Goal: Transaction & Acquisition: Purchase product/service

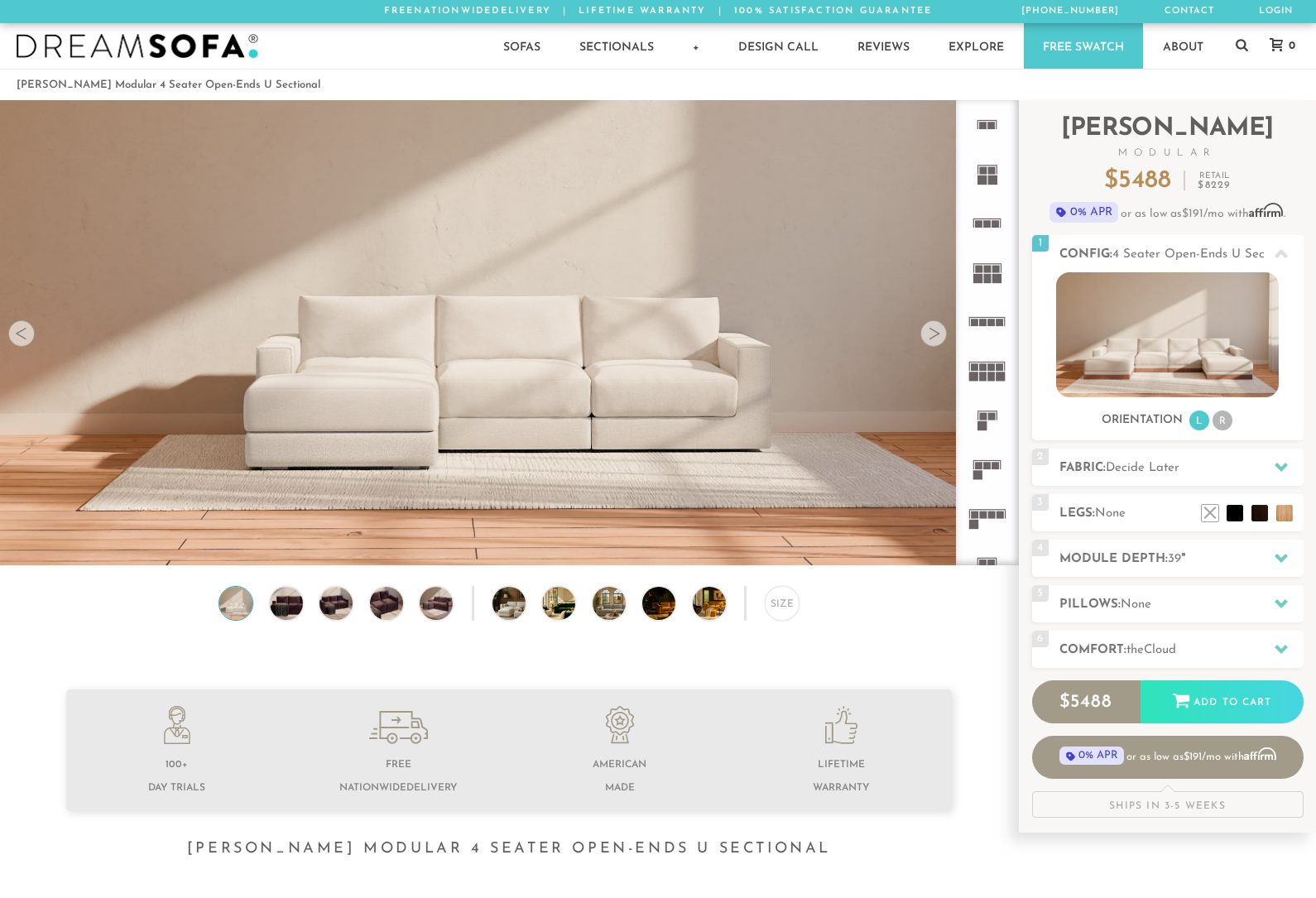
click at [1160, 552] on h2 "Module Depth: 39 "" at bounding box center [1181, 558] width 244 height 19
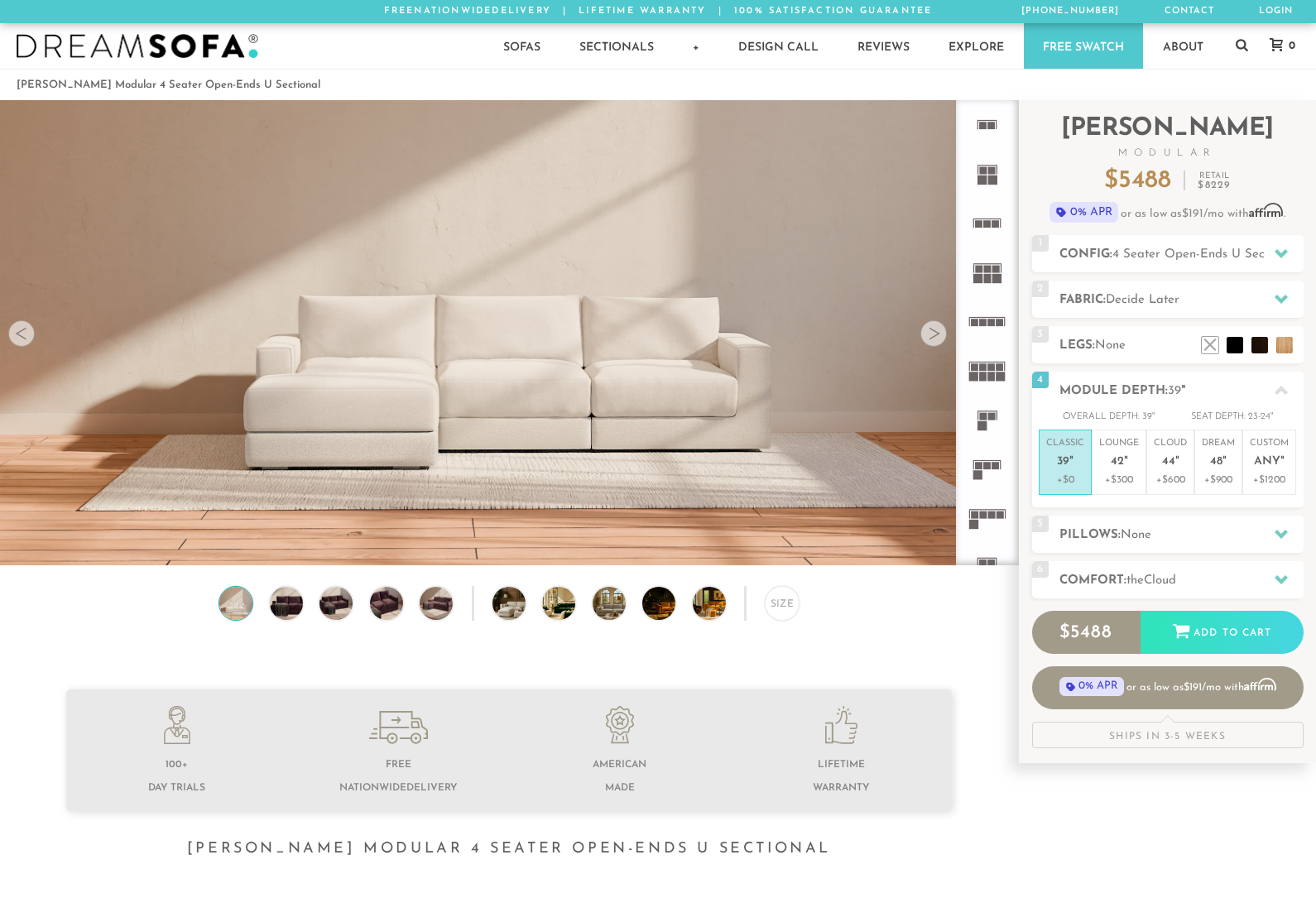
click at [1216, 472] on p "+$900" at bounding box center [1218, 479] width 33 height 15
click at [991, 368] on rect at bounding box center [992, 367] width 7 height 7
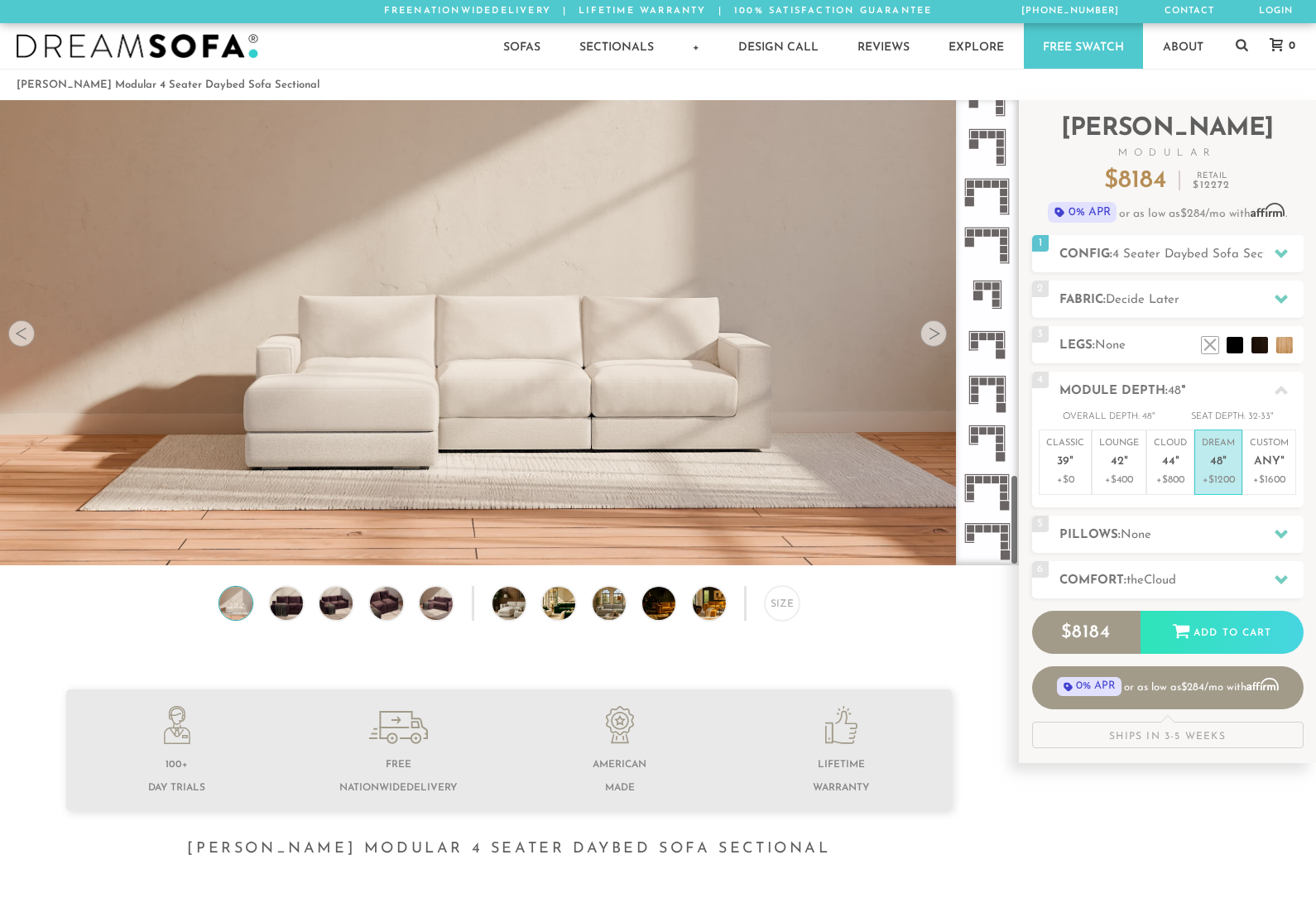
scroll to position [1893, 0]
click at [1219, 309] on h2 "Fabric: Decide Later" at bounding box center [1181, 300] width 244 height 19
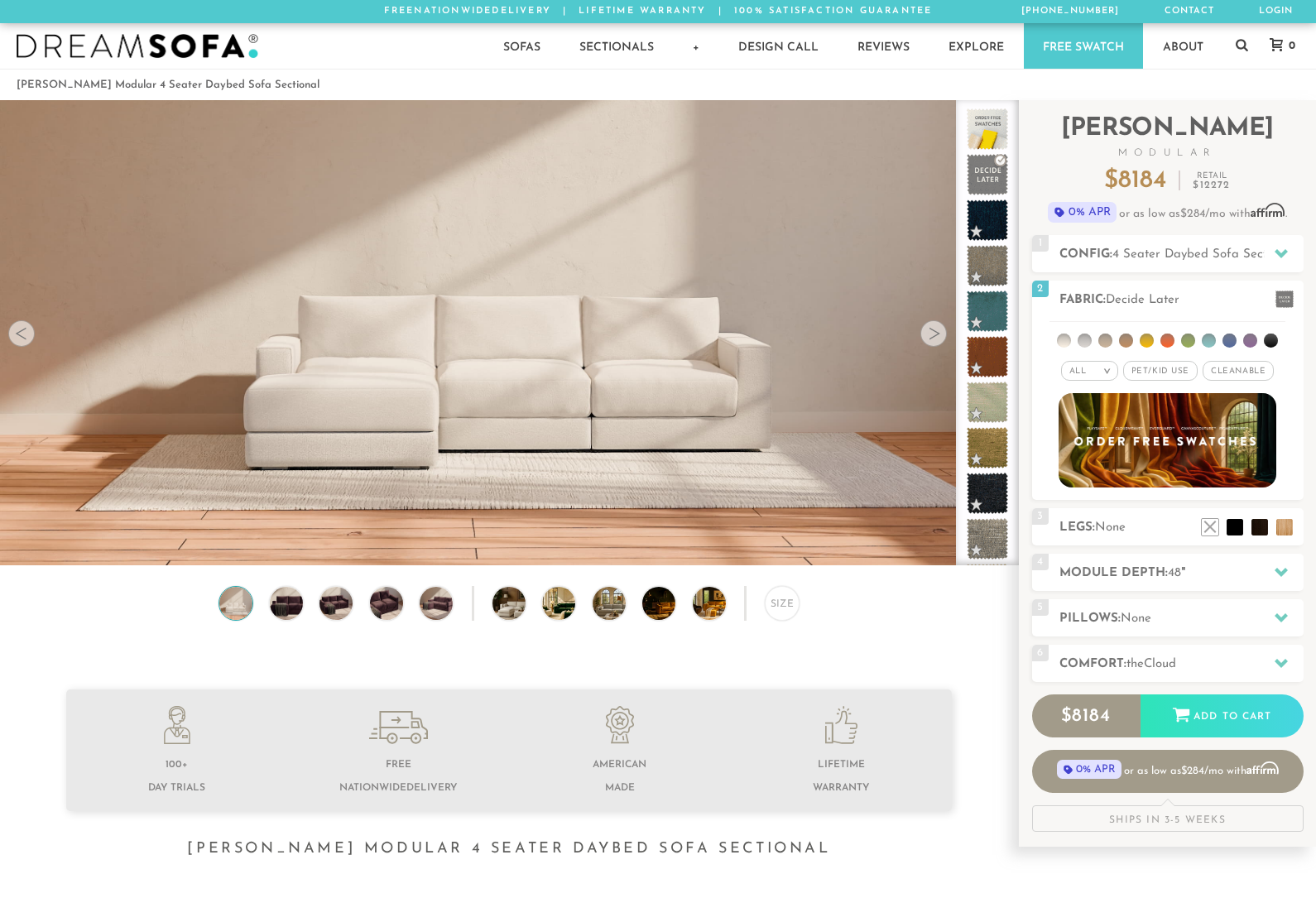
click at [1094, 371] on div "All >" at bounding box center [1089, 370] width 57 height 20
click at [1098, 432] on li "Family" at bounding box center [1089, 439] width 57 height 24
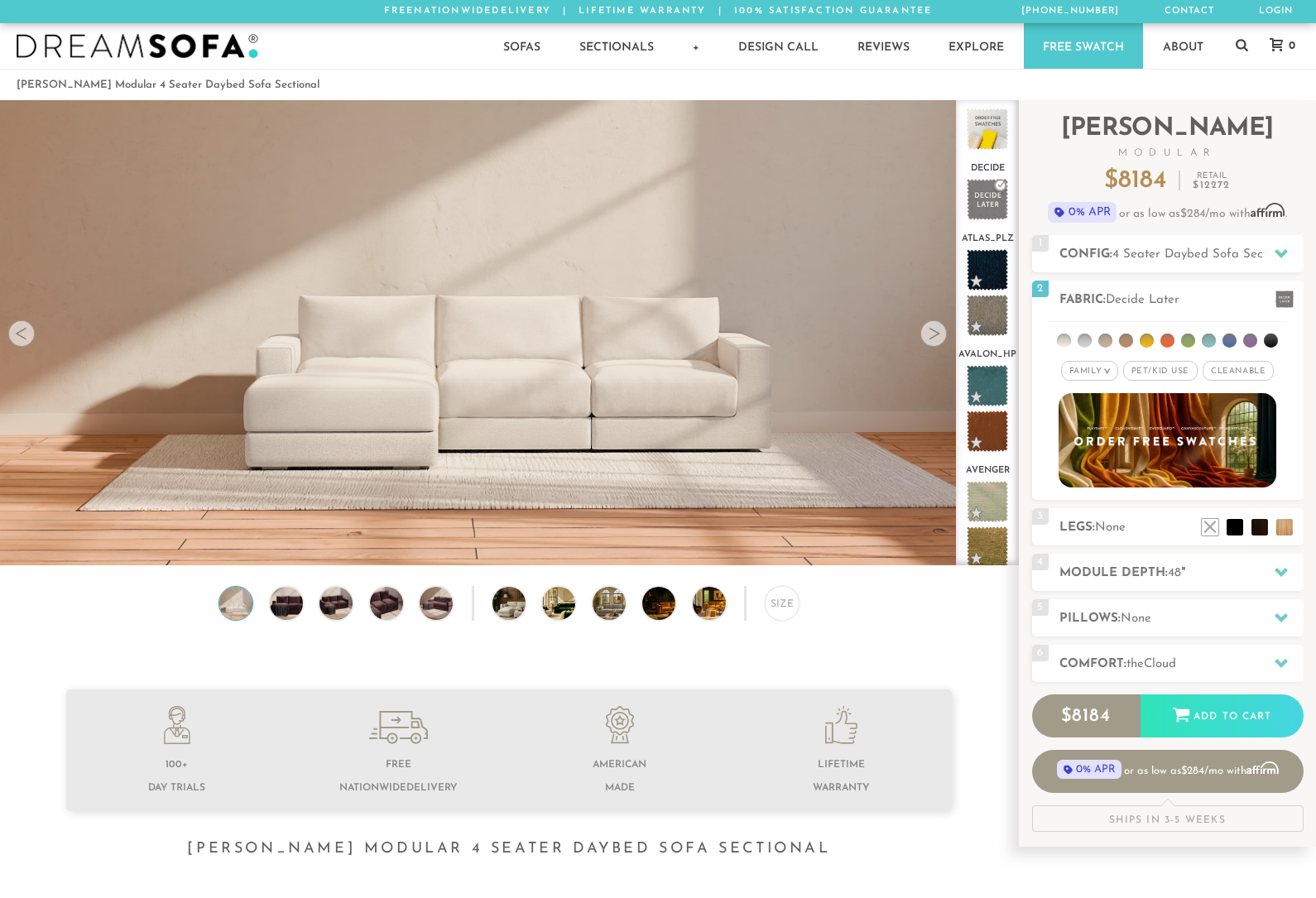
click at [1110, 371] on em ">" at bounding box center [1107, 370] width 13 height 8
click at [1165, 368] on span "Pet/Kid Use x" at bounding box center [1160, 370] width 74 height 20
click at [1194, 370] on em "x" at bounding box center [1192, 371] width 6 height 9
click at [1168, 371] on span "Pet/Kid Use x" at bounding box center [1160, 370] width 74 height 20
click at [1260, 366] on span "Cleanable x" at bounding box center [1243, 370] width 71 height 20
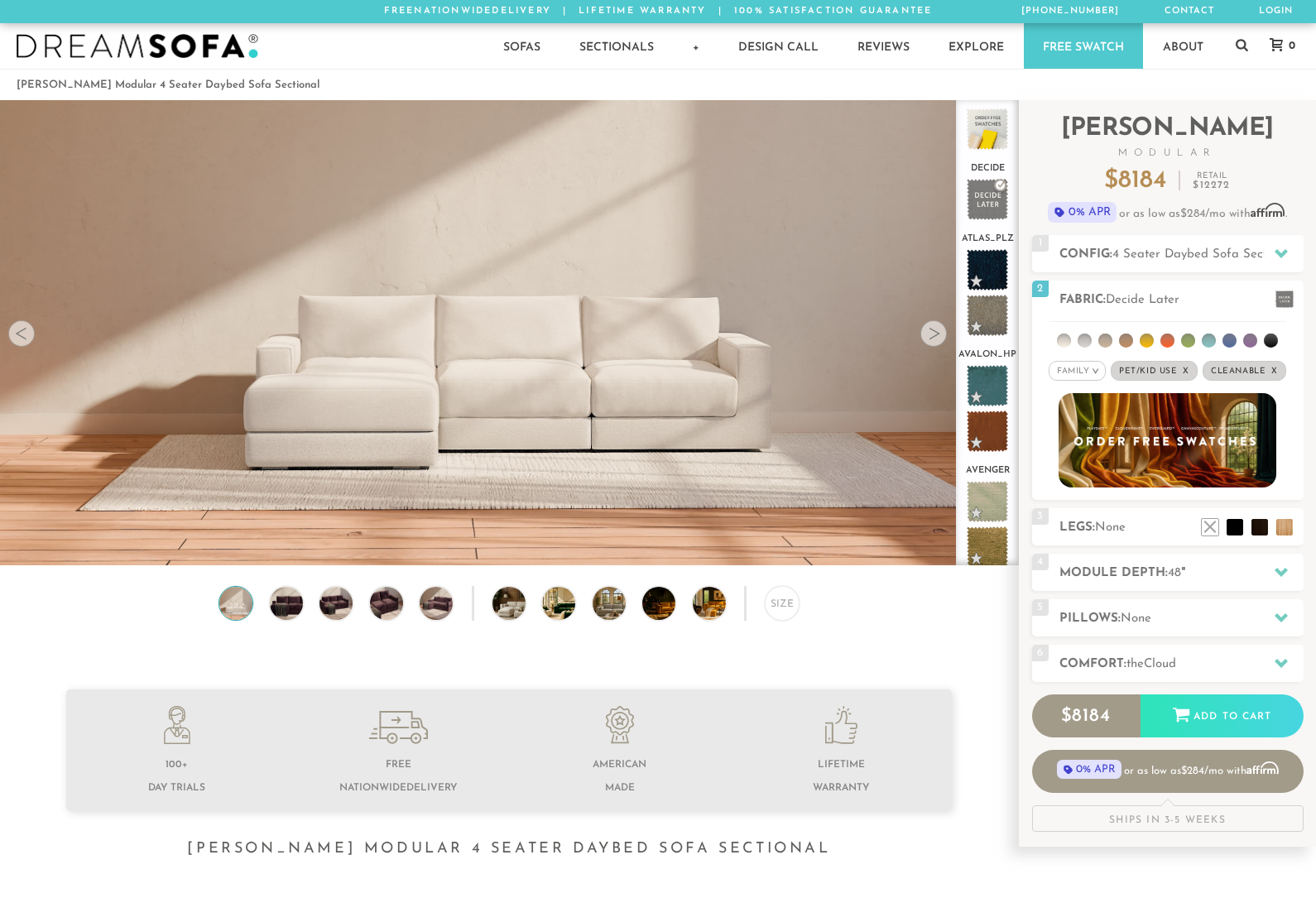
click at [1242, 373] on span "Cleanable x" at bounding box center [1244, 370] width 84 height 20
click at [1280, 293] on span at bounding box center [1284, 299] width 18 height 17
click at [1273, 336] on li at bounding box center [1270, 340] width 14 height 14
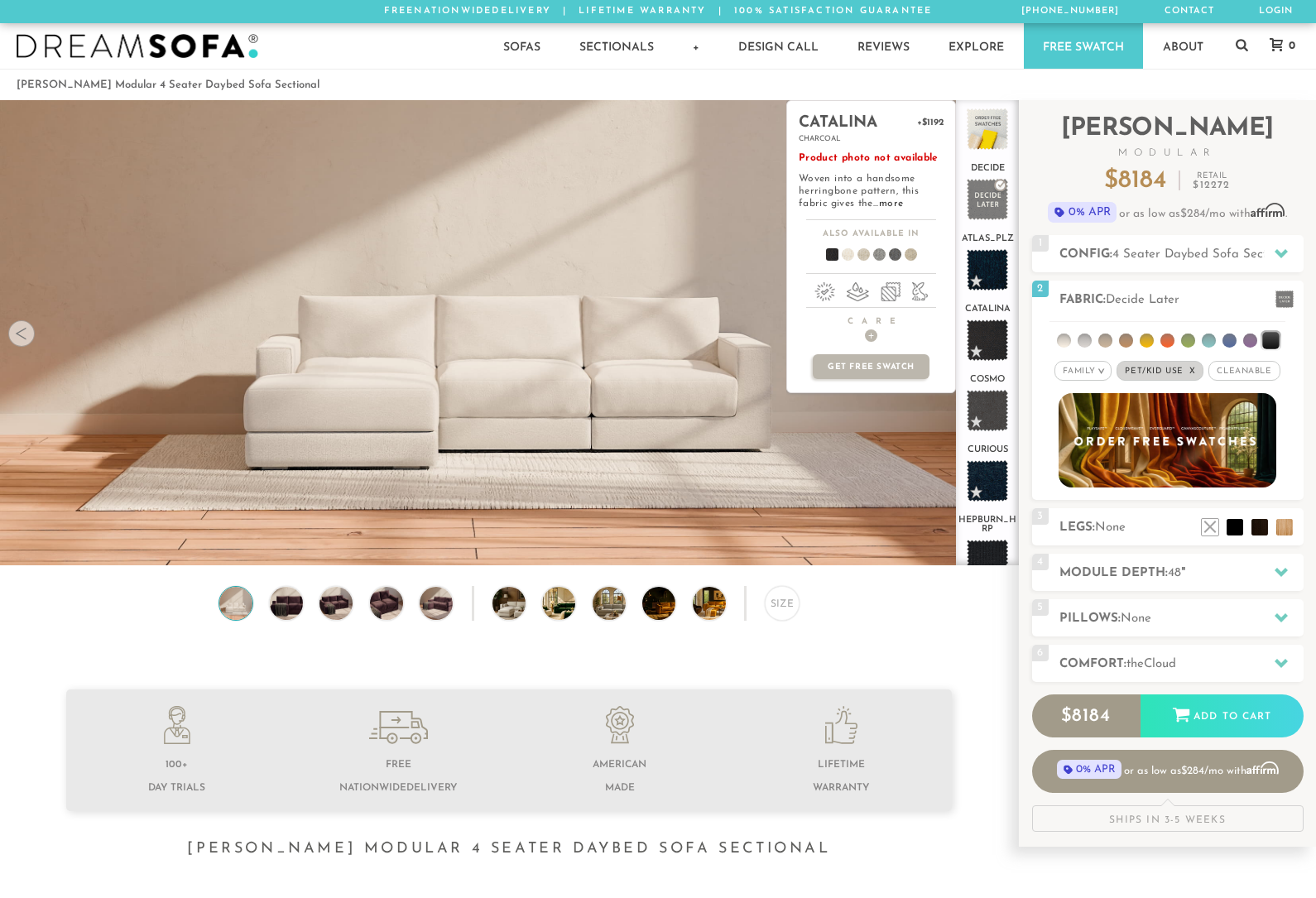
click at [829, 250] on span at bounding box center [826, 257] width 64 height 61
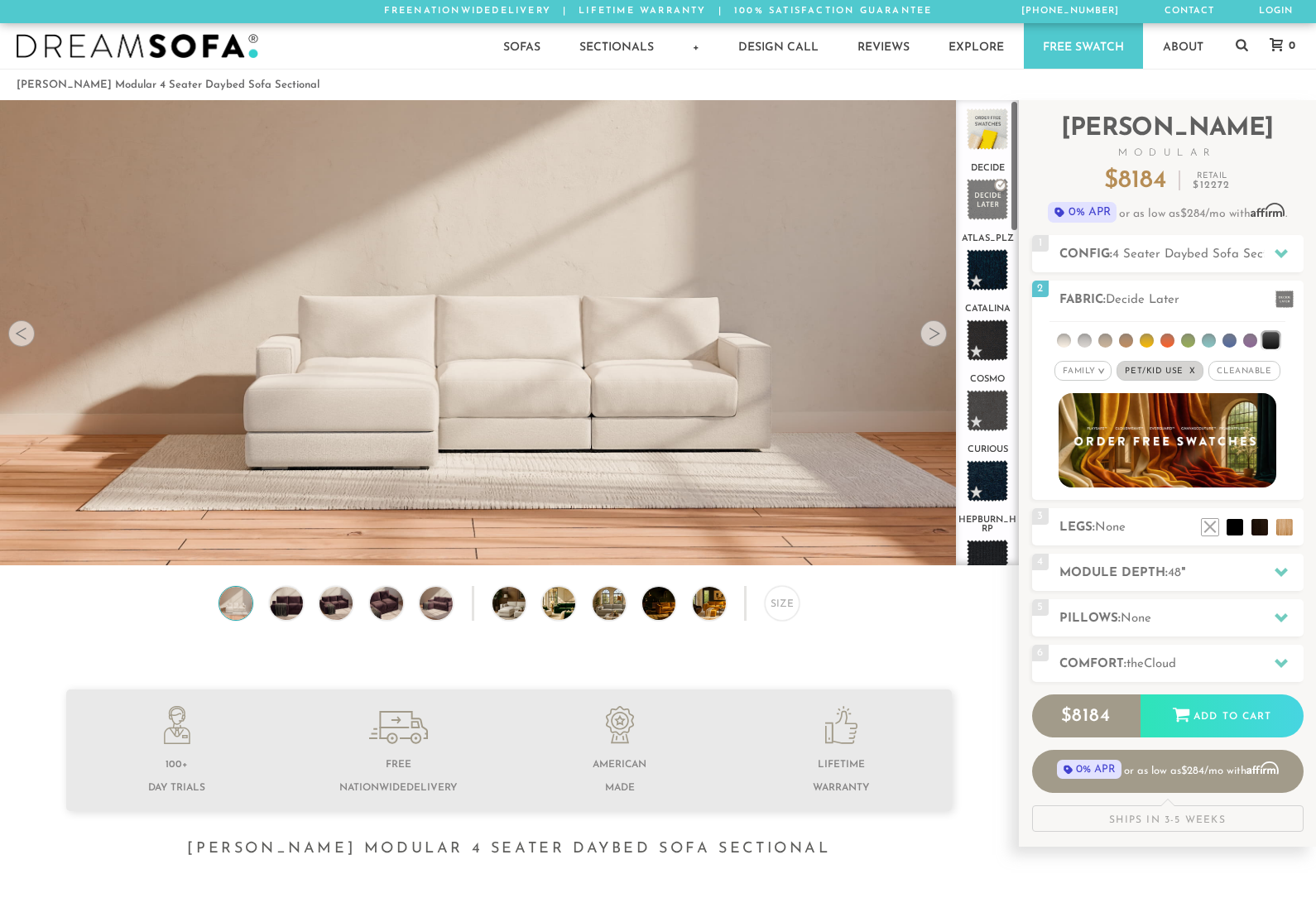
click at [730, 447] on video at bounding box center [509, 273] width 1018 height 508
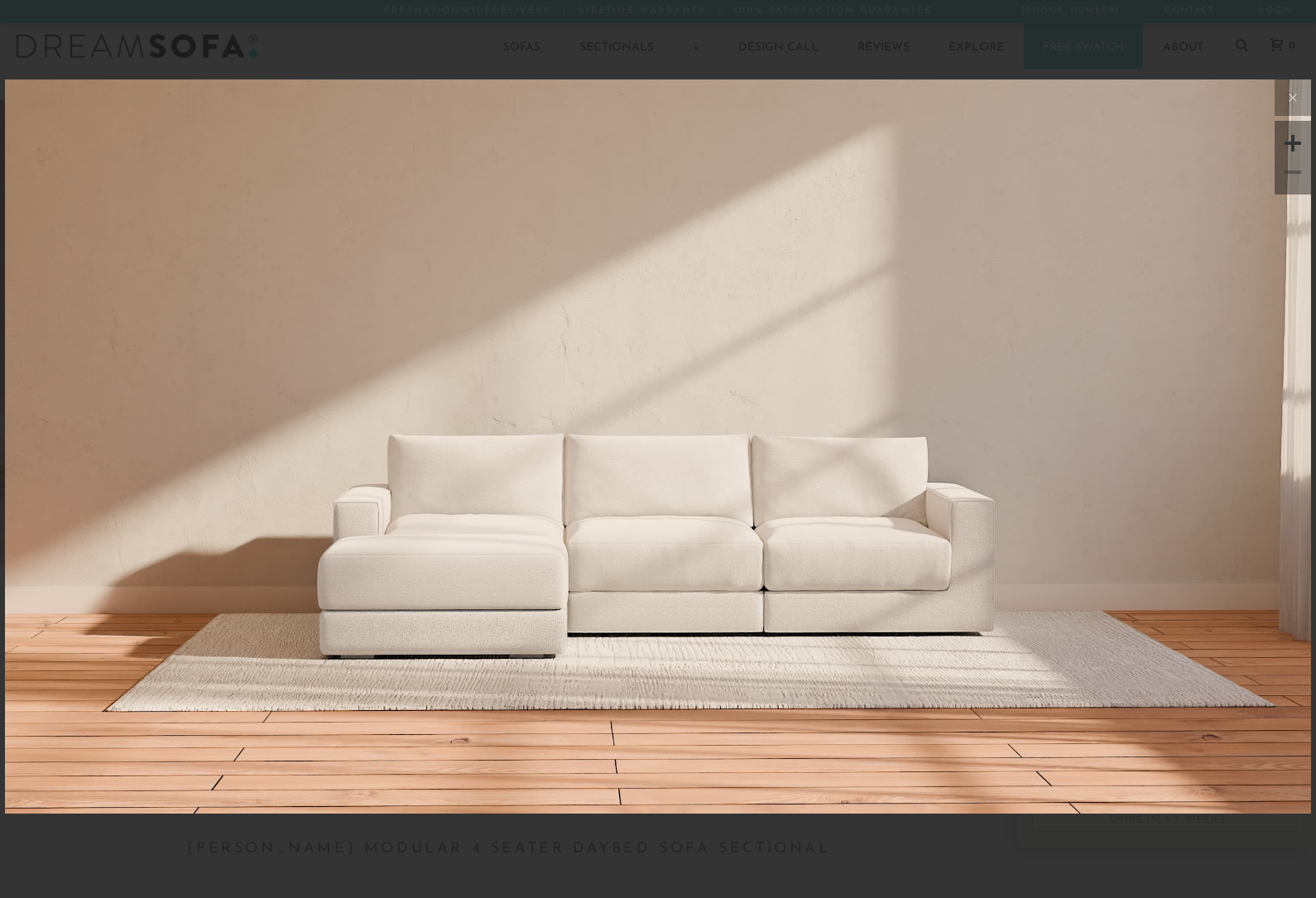
click at [964, 593] on img at bounding box center [658, 732] width 1306 height 1306
click at [1294, 94] on icon at bounding box center [1292, 98] width 20 height 20
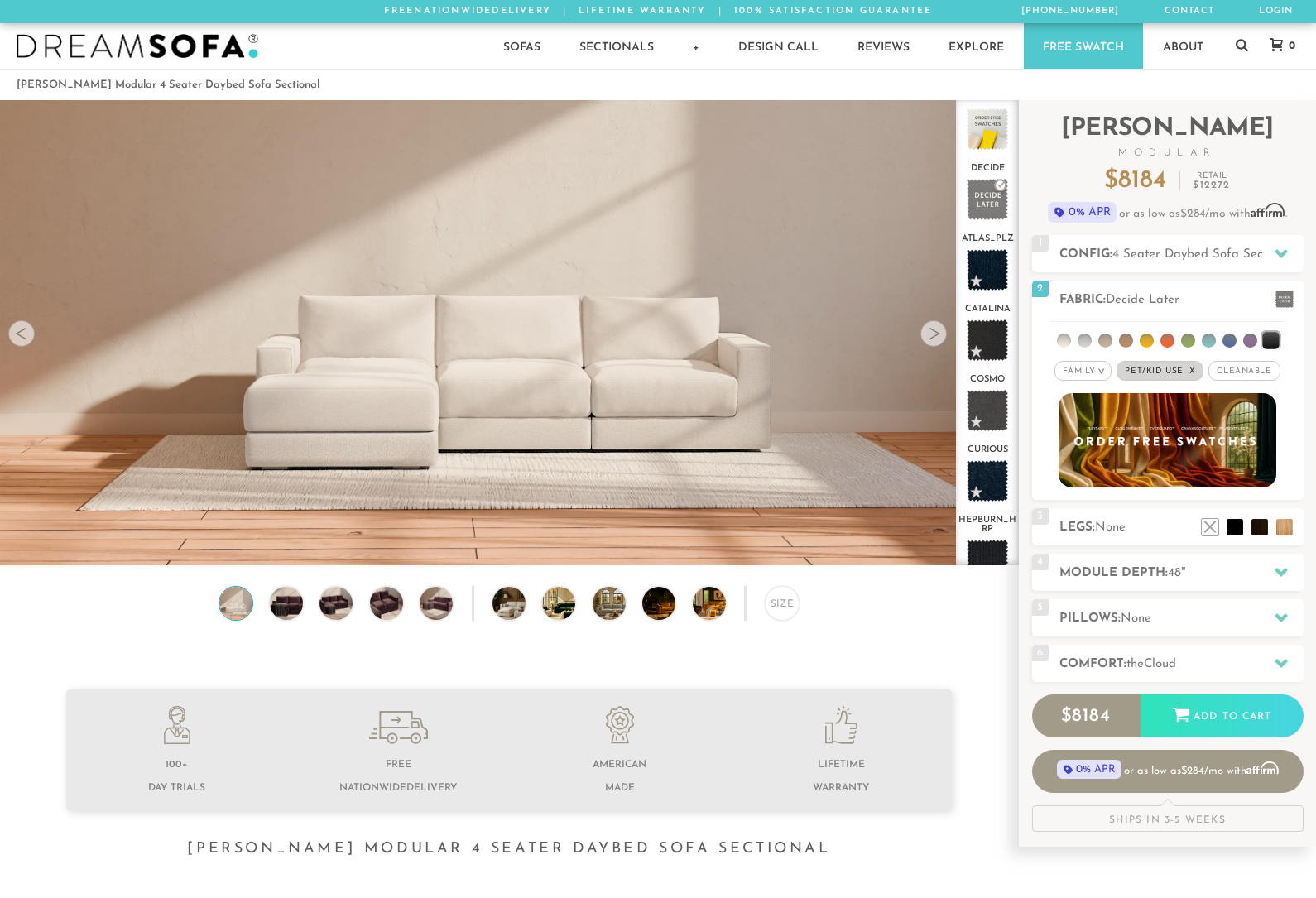
click at [1236, 513] on ul at bounding box center [1246, 522] width 99 height 25
click at [1266, 570] on div at bounding box center [1281, 571] width 35 height 34
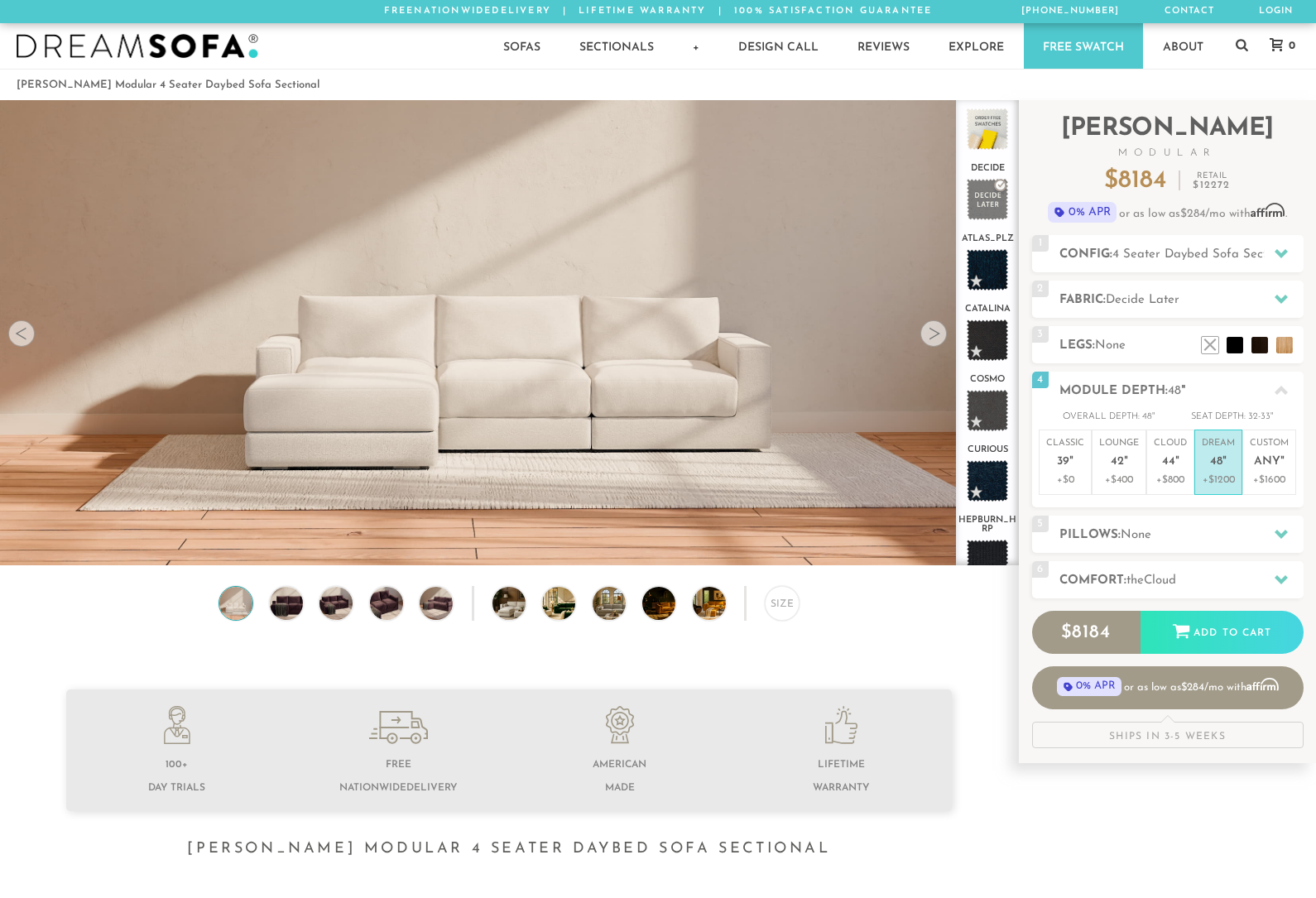
click at [1271, 538] on div at bounding box center [1281, 533] width 35 height 34
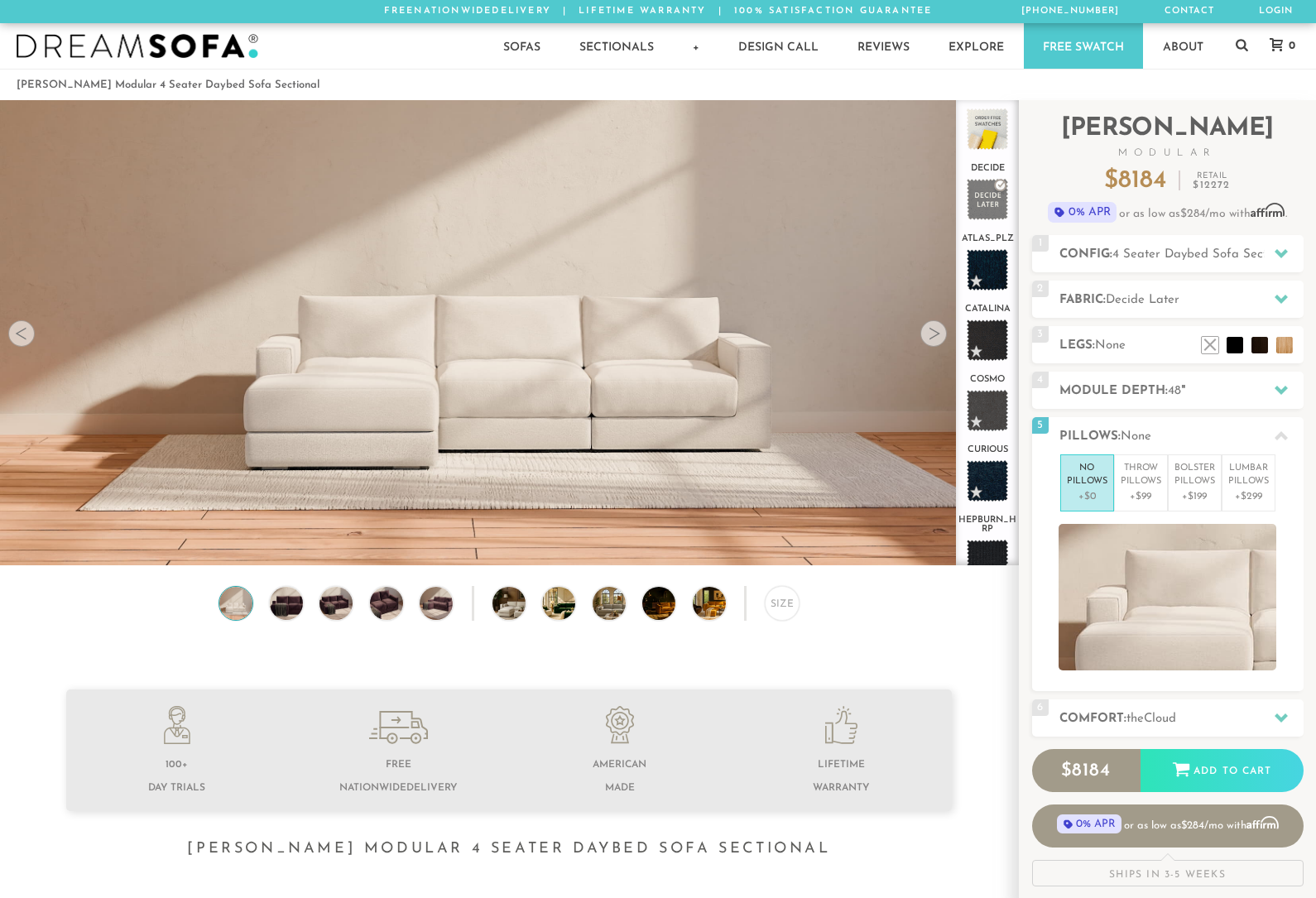
click at [1246, 705] on div "6 Comfort: the Cloud soft" at bounding box center [1167, 717] width 272 height 37
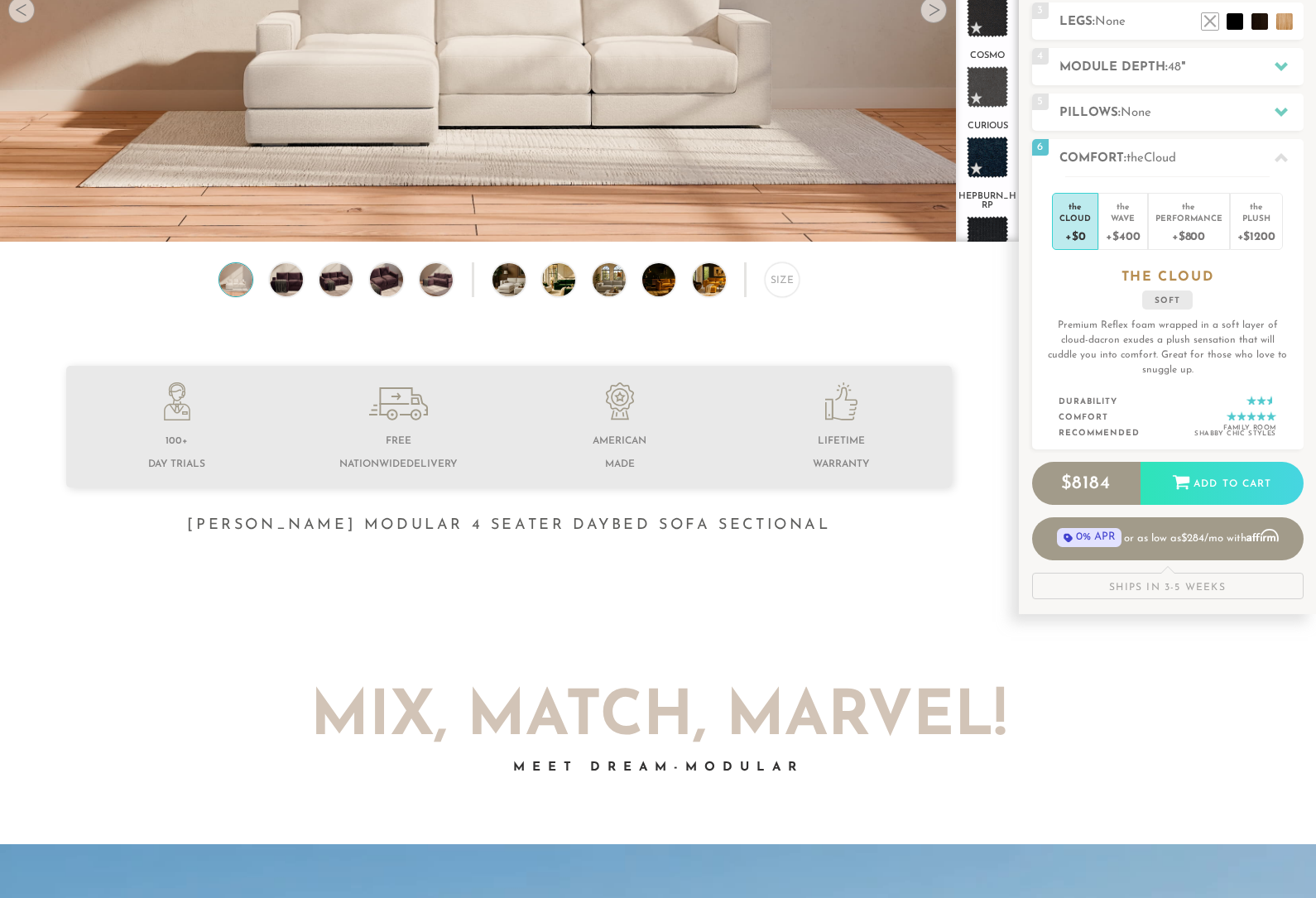
scroll to position [330, 0]
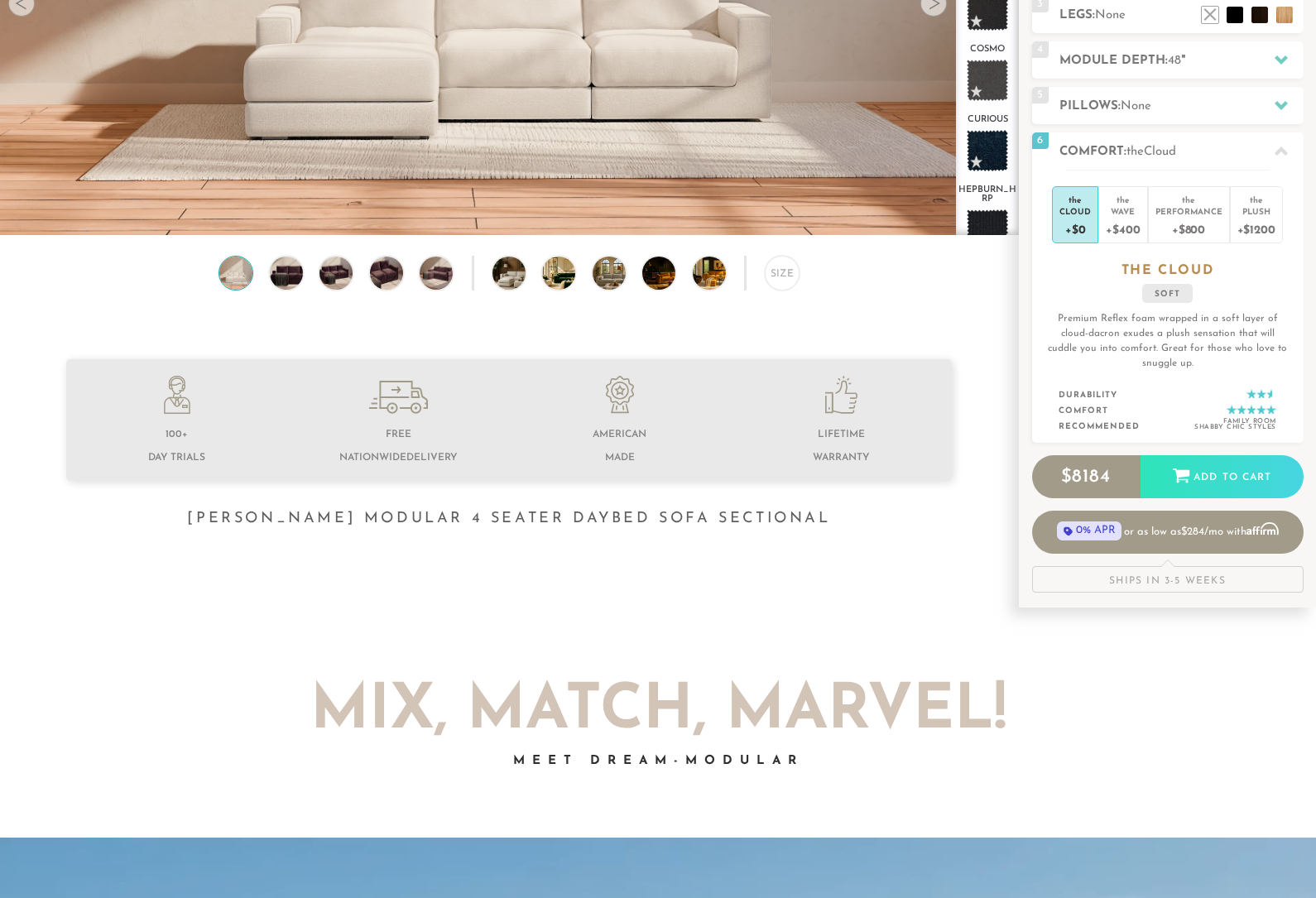
click at [1068, 658] on div at bounding box center [658, 661] width 910 height 42
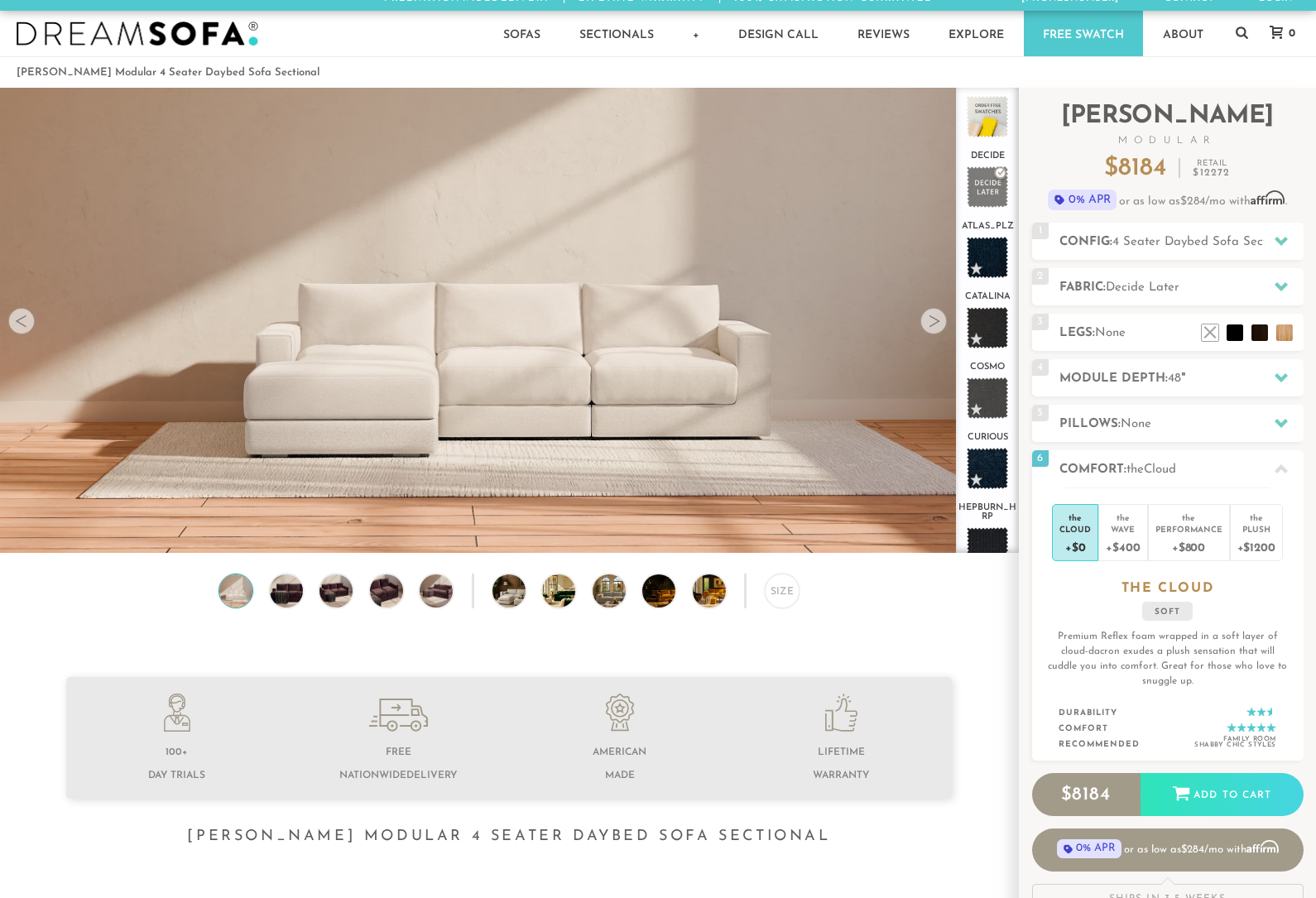
scroll to position [14, 0]
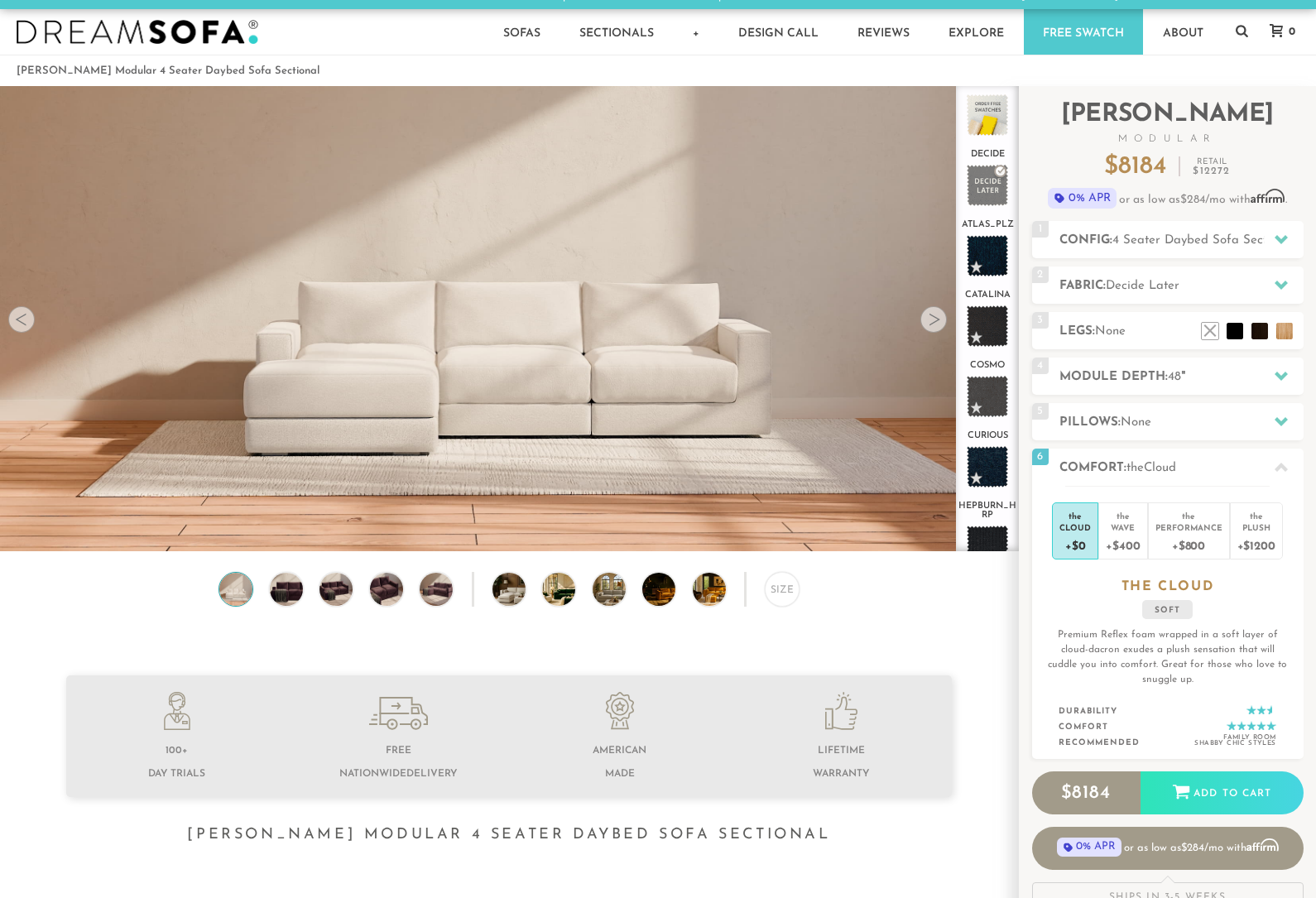
click at [295, 574] on img at bounding box center [286, 588] width 40 height 33
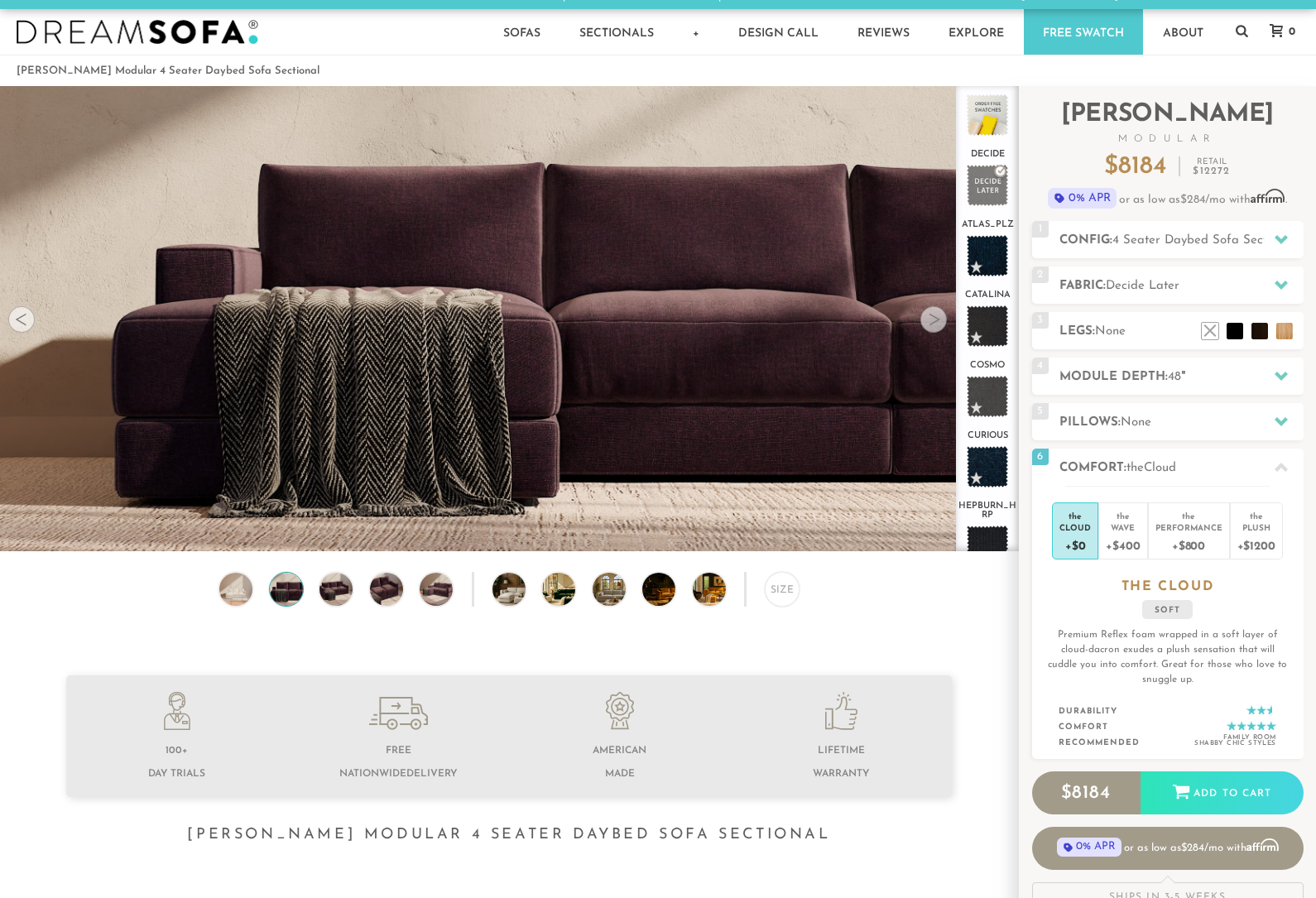
click at [321, 589] on img at bounding box center [336, 588] width 40 height 33
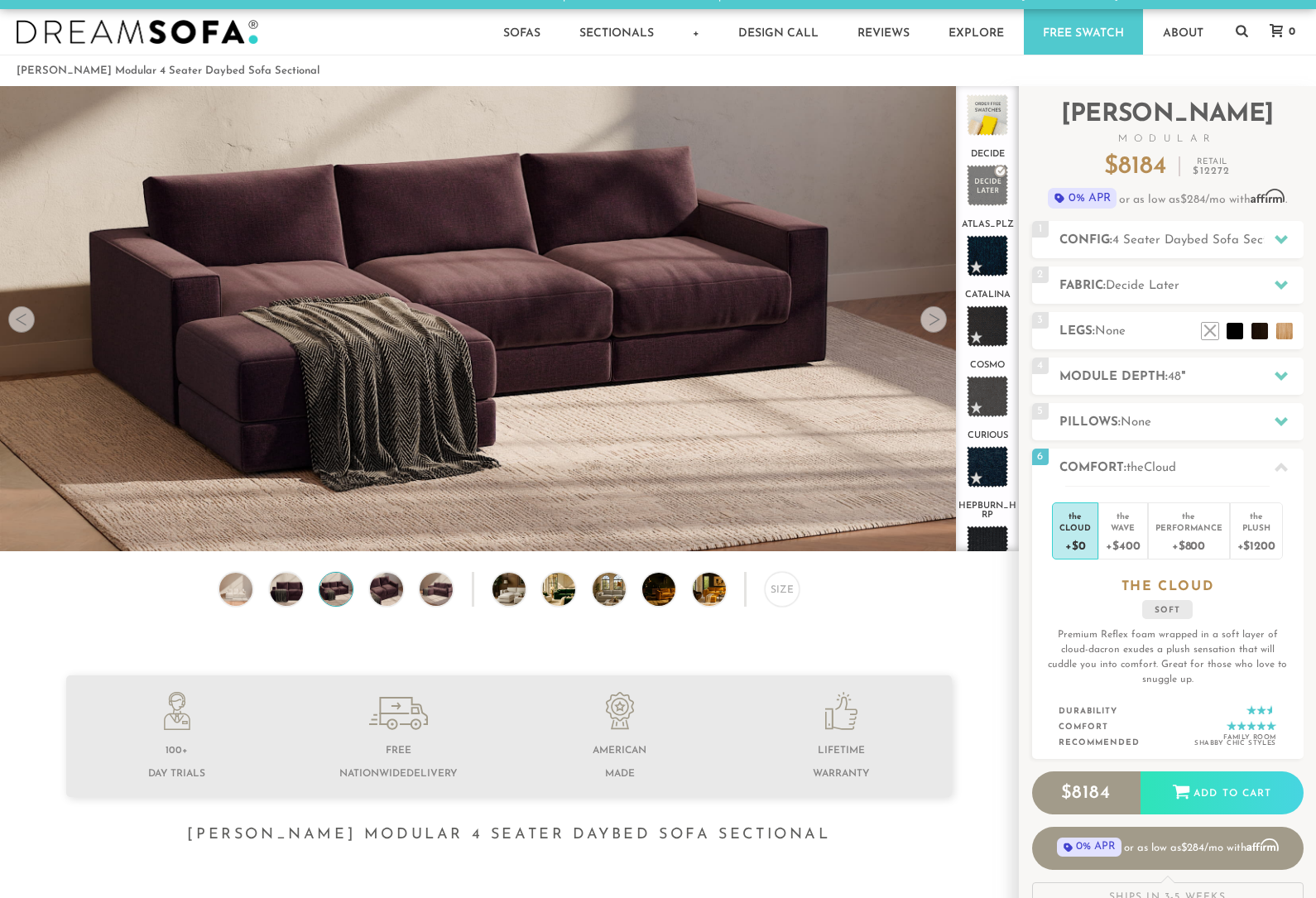
click at [317, 587] on div "Size" at bounding box center [509, 593] width 1018 height 43
click at [351, 586] on img at bounding box center [336, 588] width 40 height 33
click at [401, 573] on img at bounding box center [387, 588] width 40 height 33
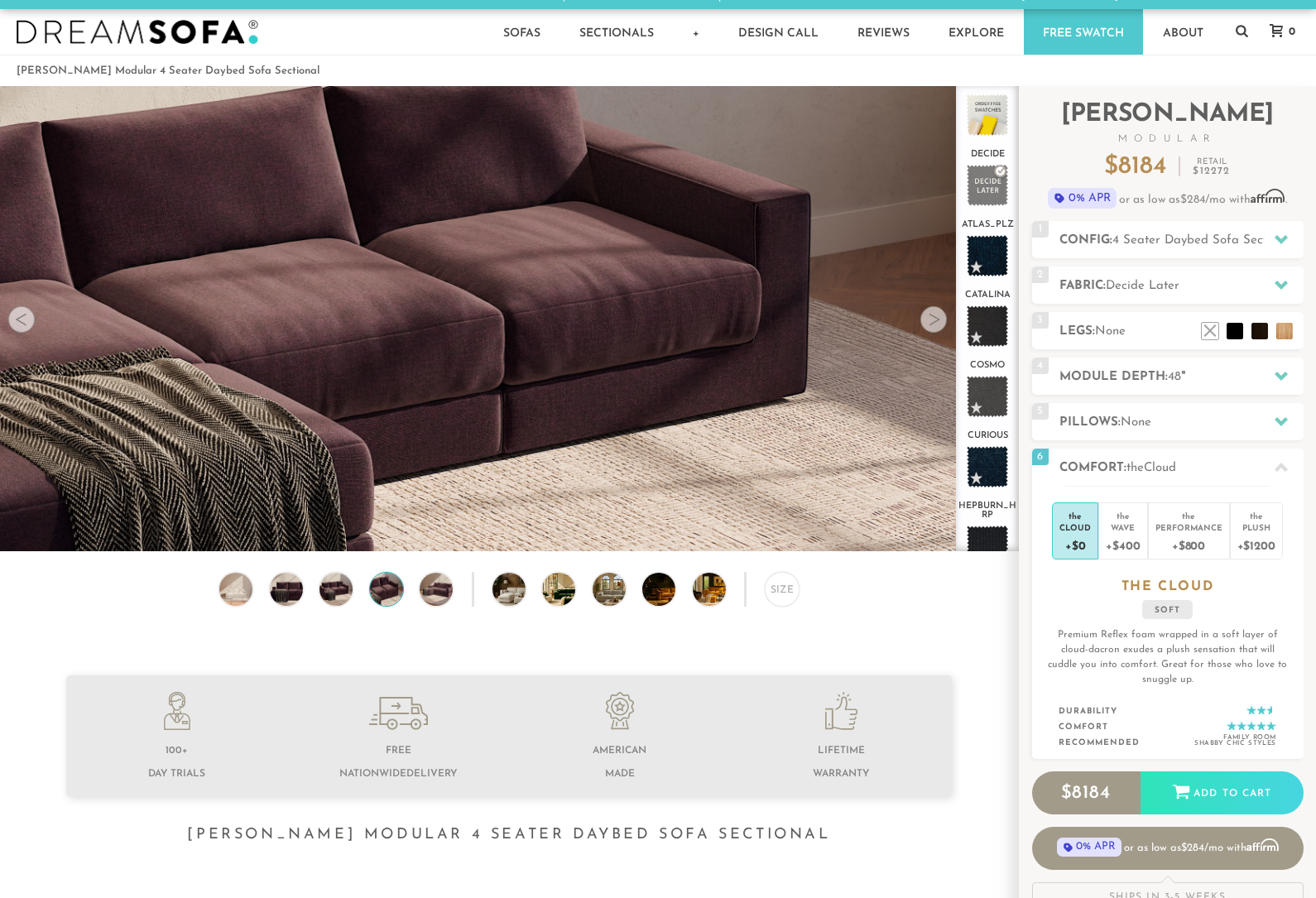
click at [444, 584] on img at bounding box center [436, 588] width 40 height 33
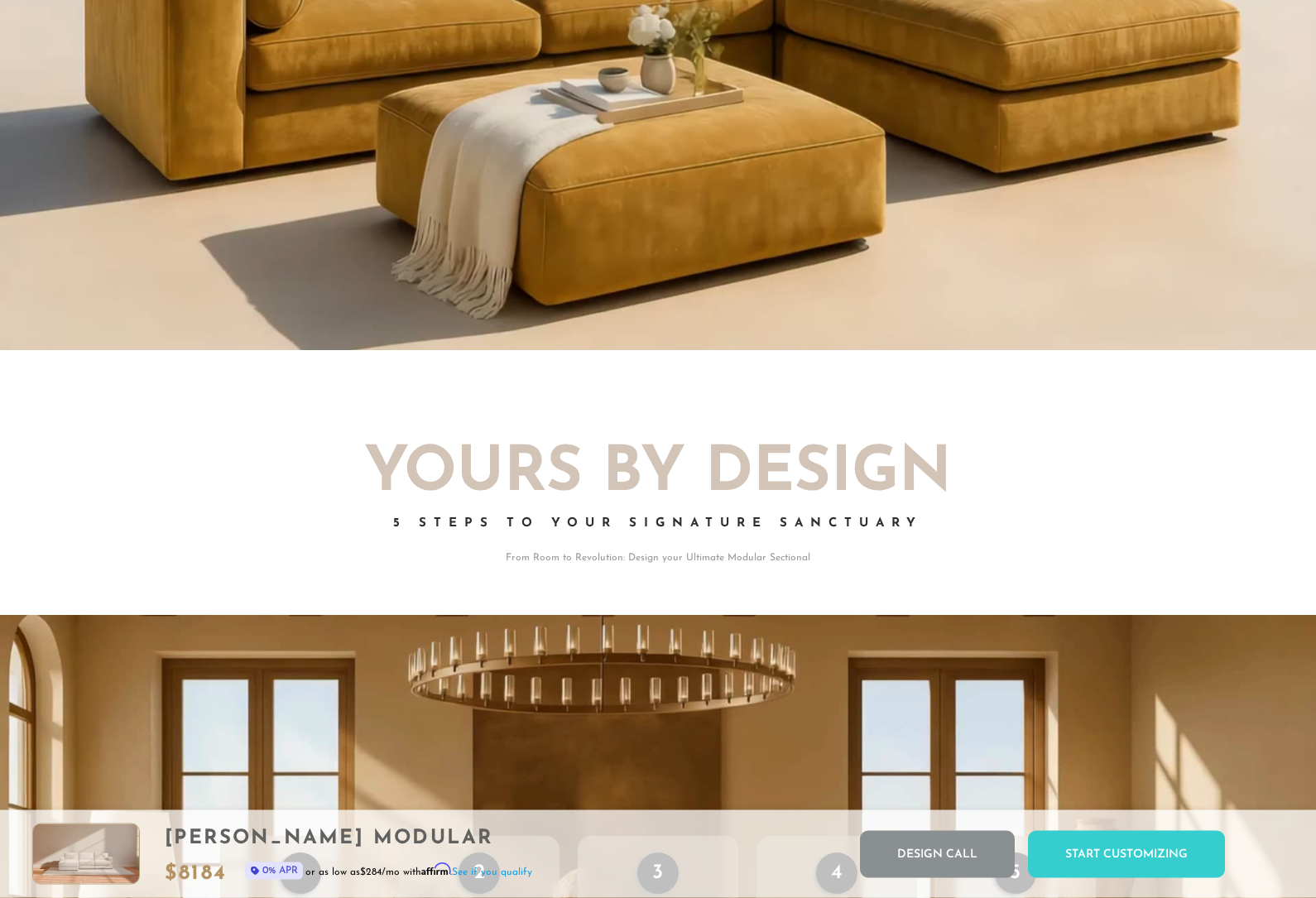
scroll to position [2017, 0]
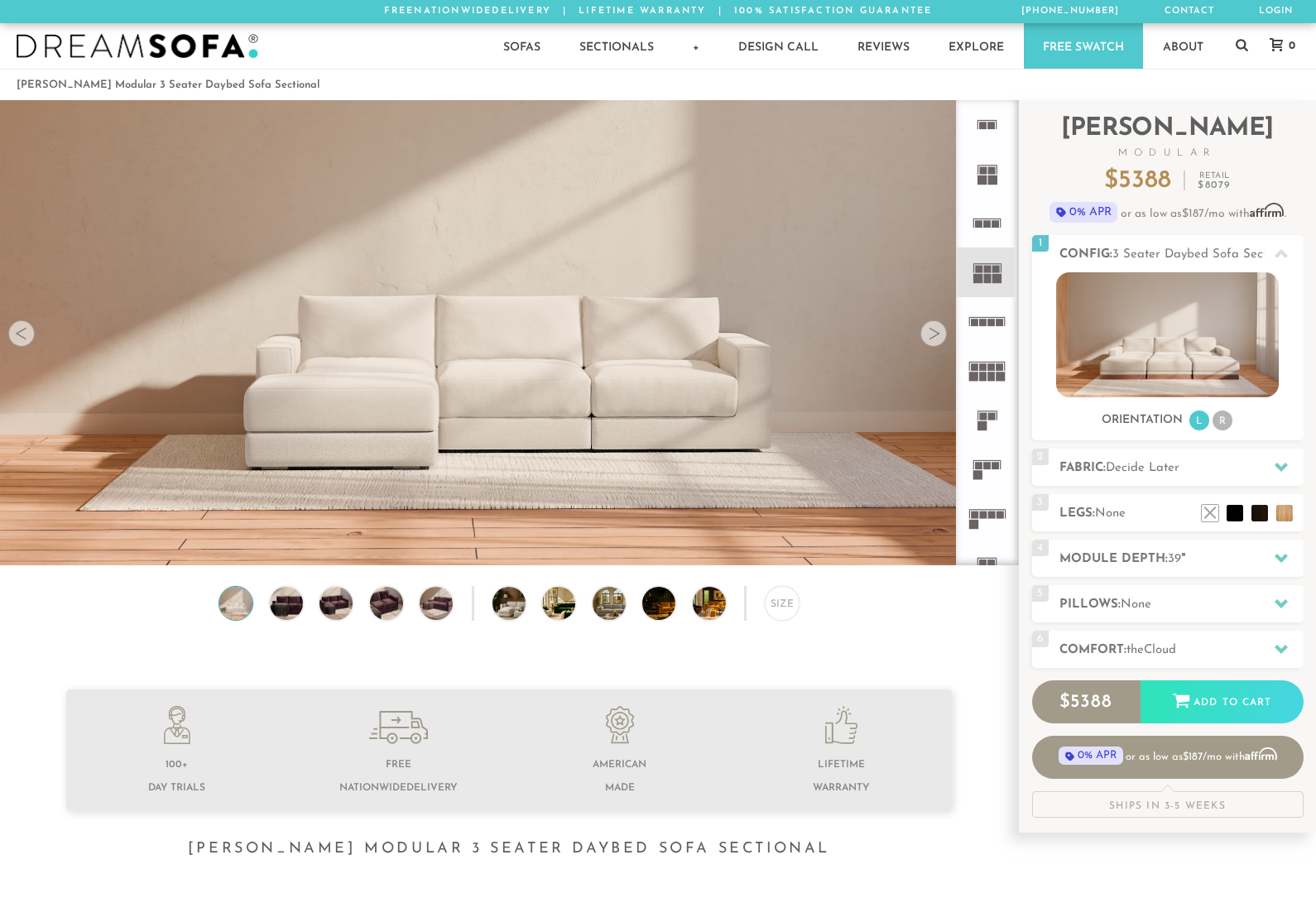
click at [821, 498] on video at bounding box center [509, 273] width 1018 height 508
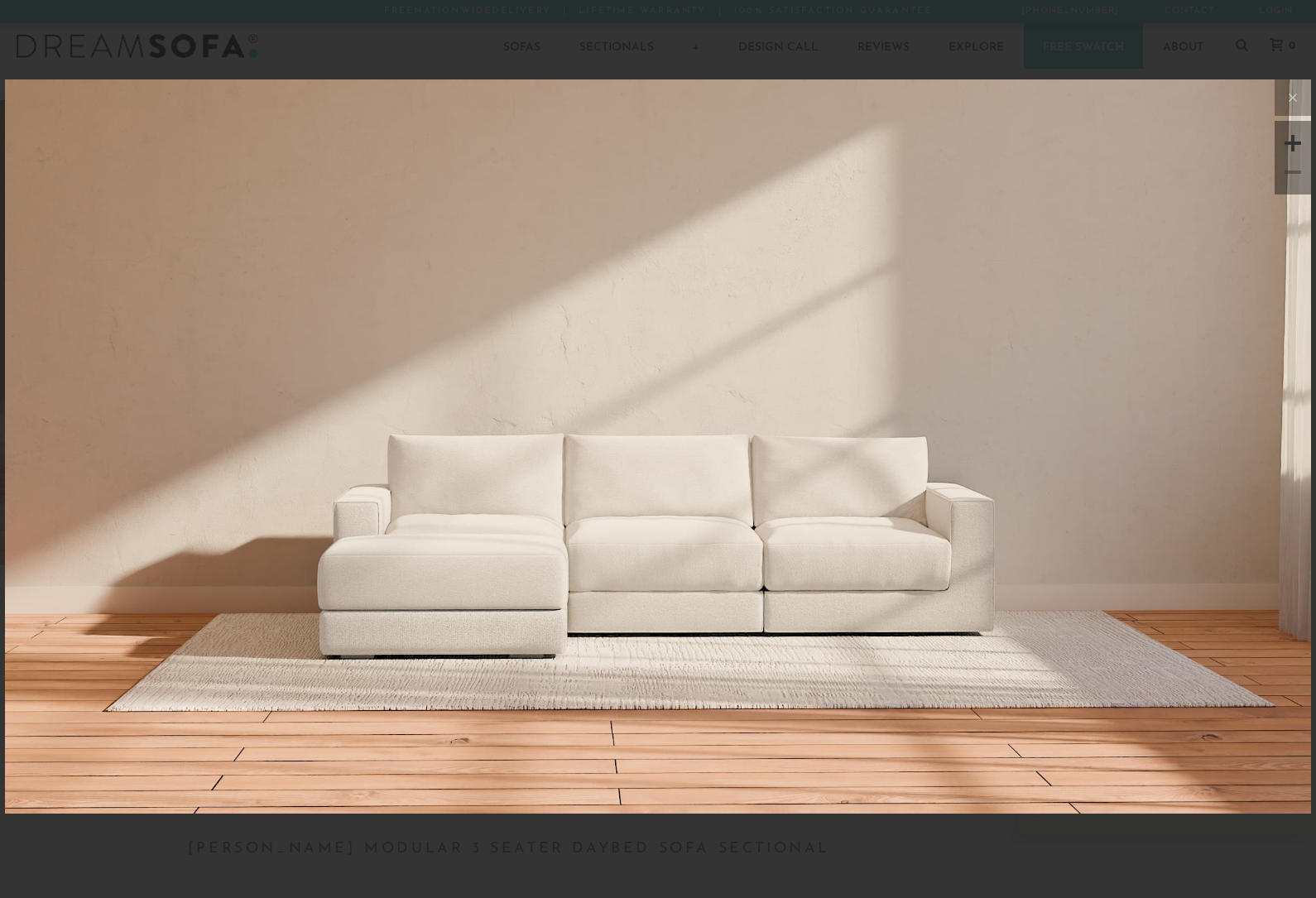
click at [1298, 95] on icon at bounding box center [1292, 98] width 20 height 20
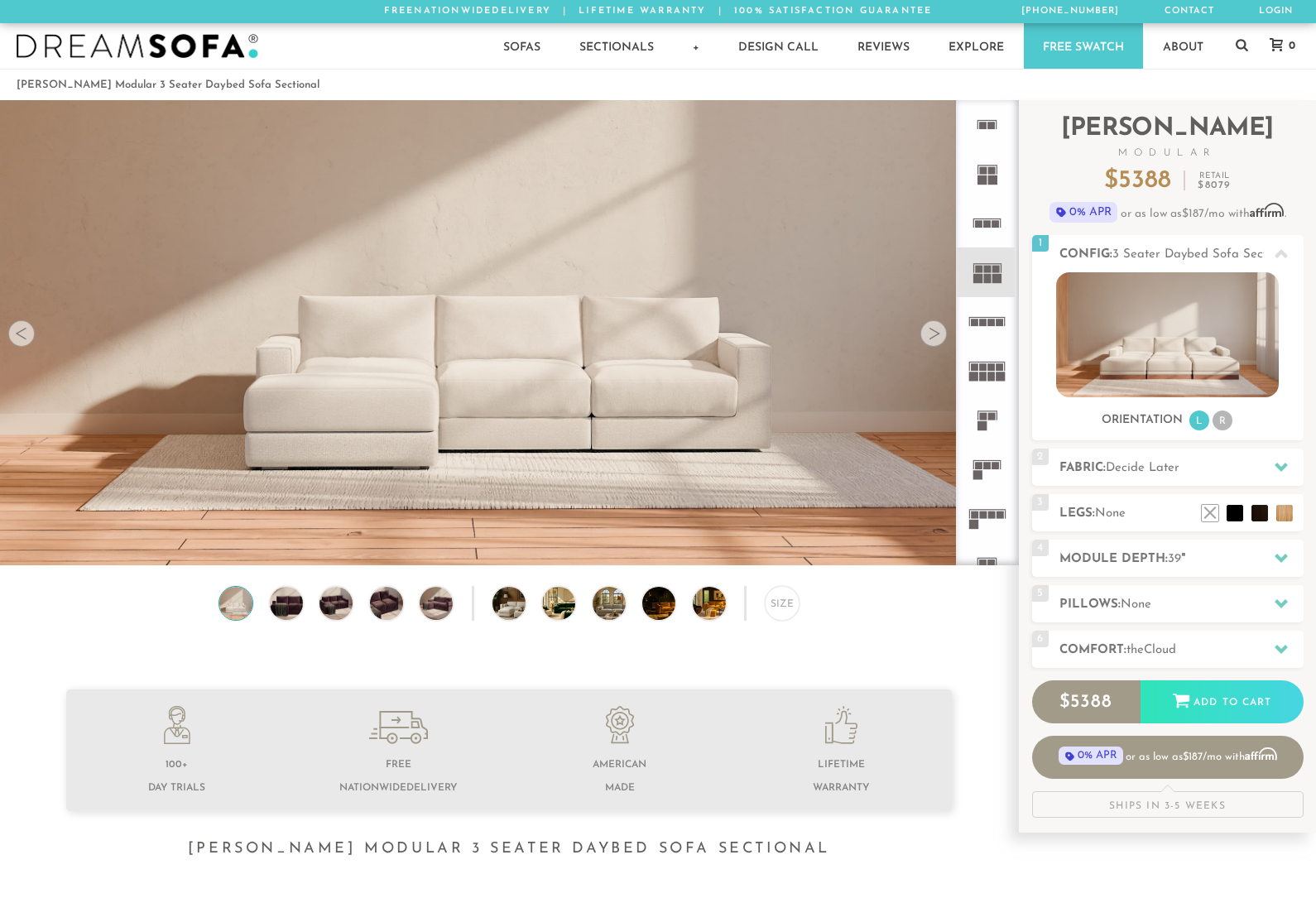
click at [787, 594] on div "Size" at bounding box center [782, 603] width 35 height 35
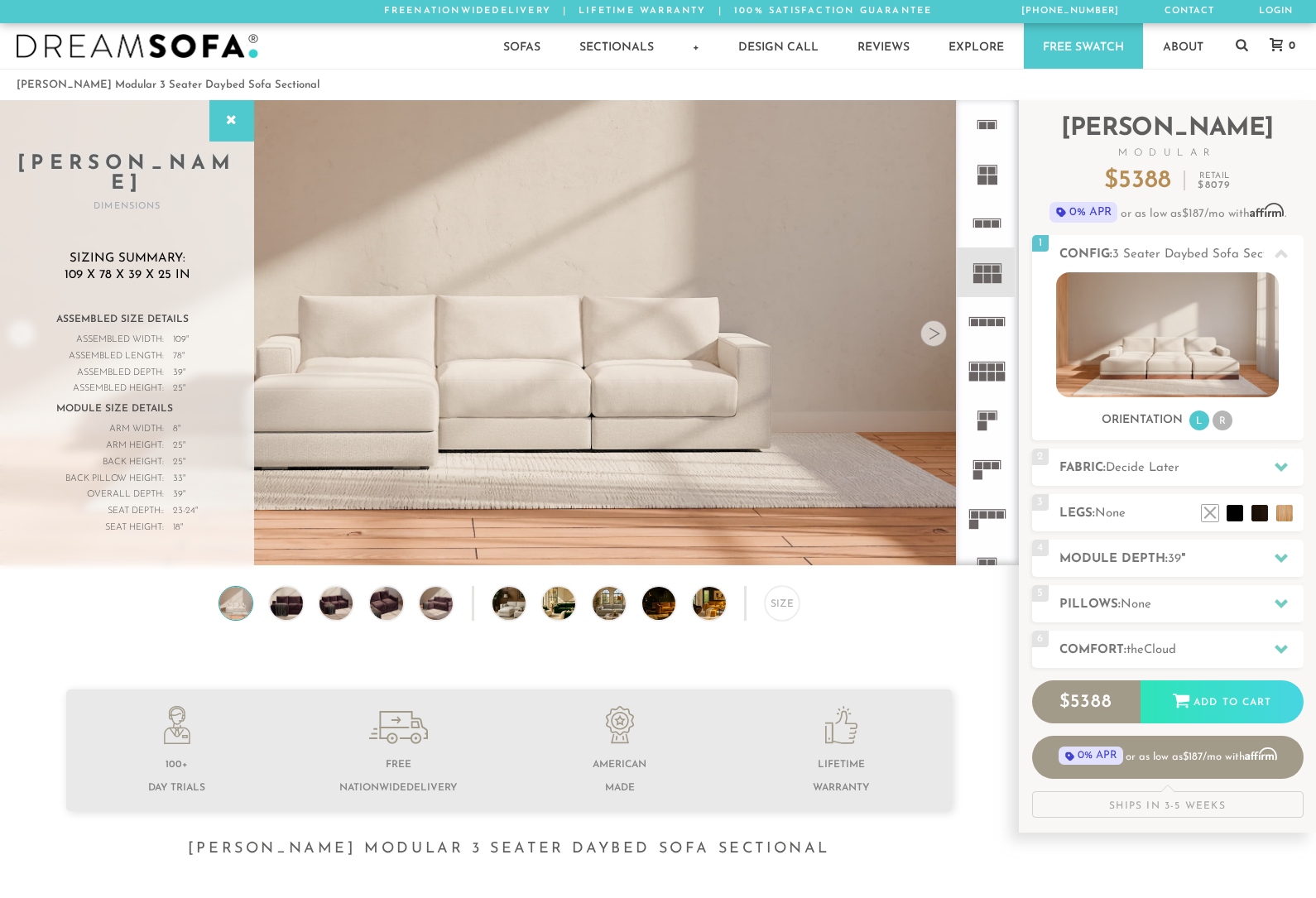
click at [1271, 553] on div at bounding box center [1281, 558] width 35 height 34
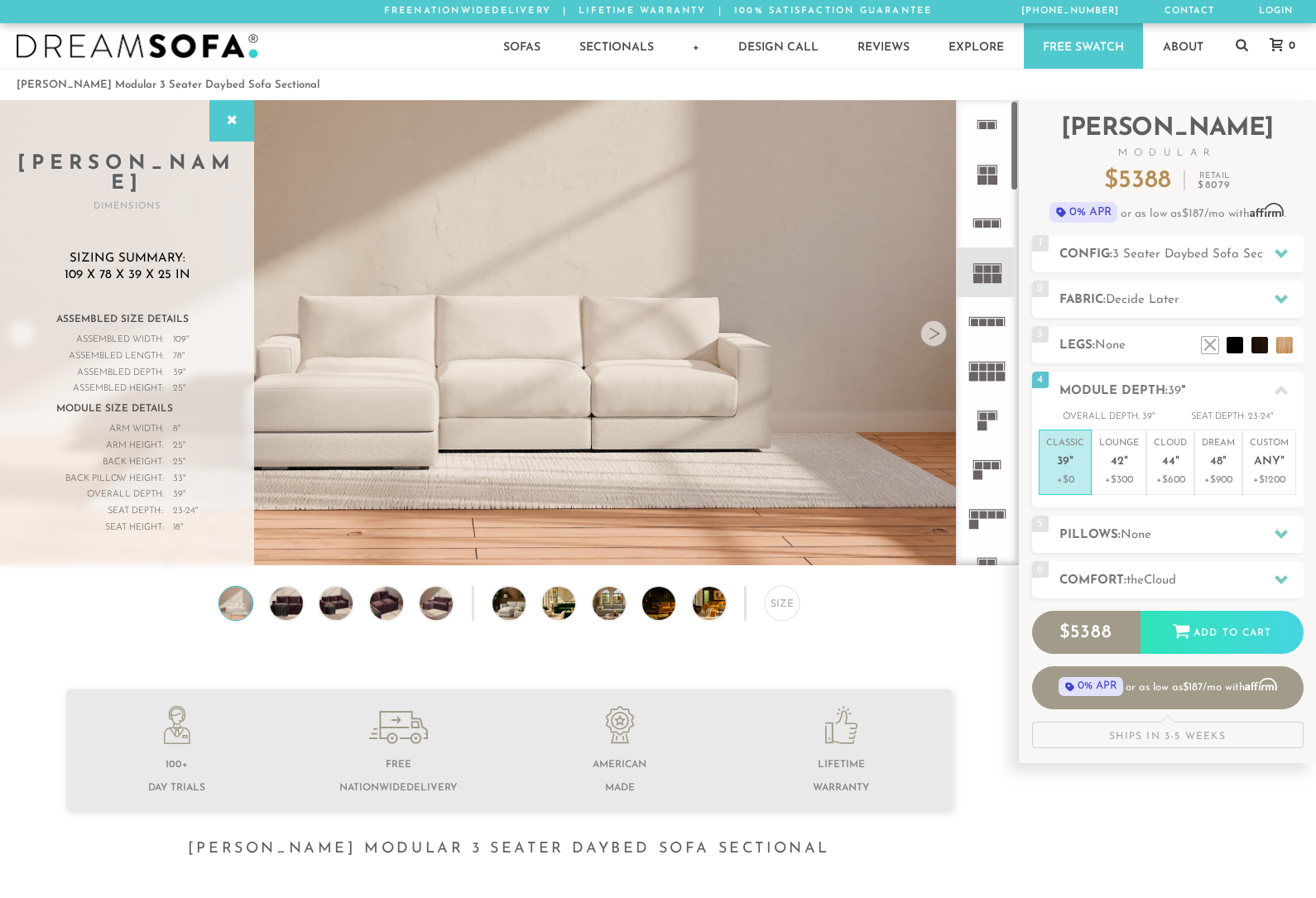
click at [973, 311] on icon at bounding box center [987, 321] width 49 height 49
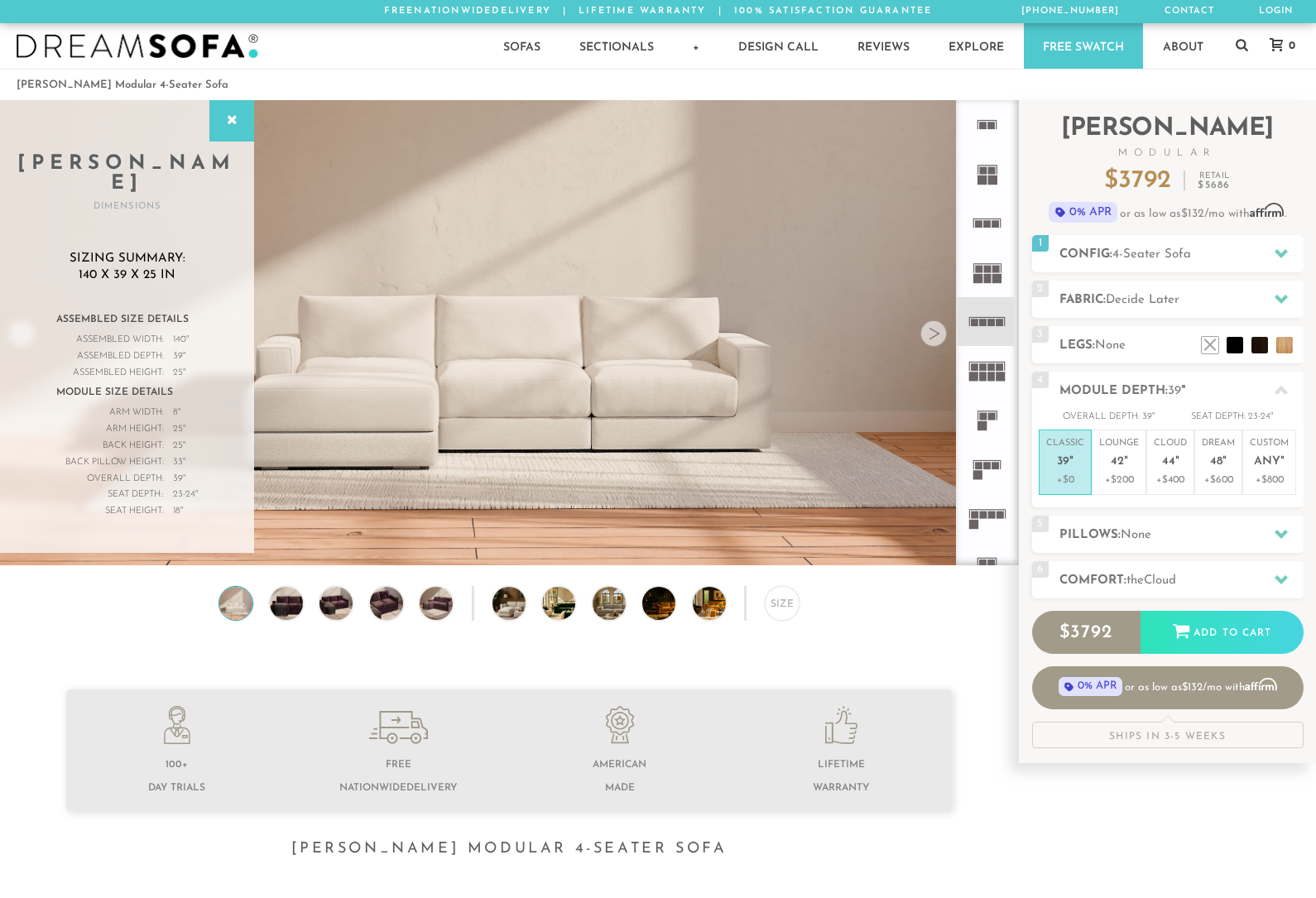
click at [1109, 467] on p "Lounge 42 "" at bounding box center [1119, 454] width 40 height 35
click at [1220, 451] on p "Dream 48 "" at bounding box center [1218, 454] width 33 height 35
click at [1003, 355] on icon at bounding box center [987, 370] width 49 height 49
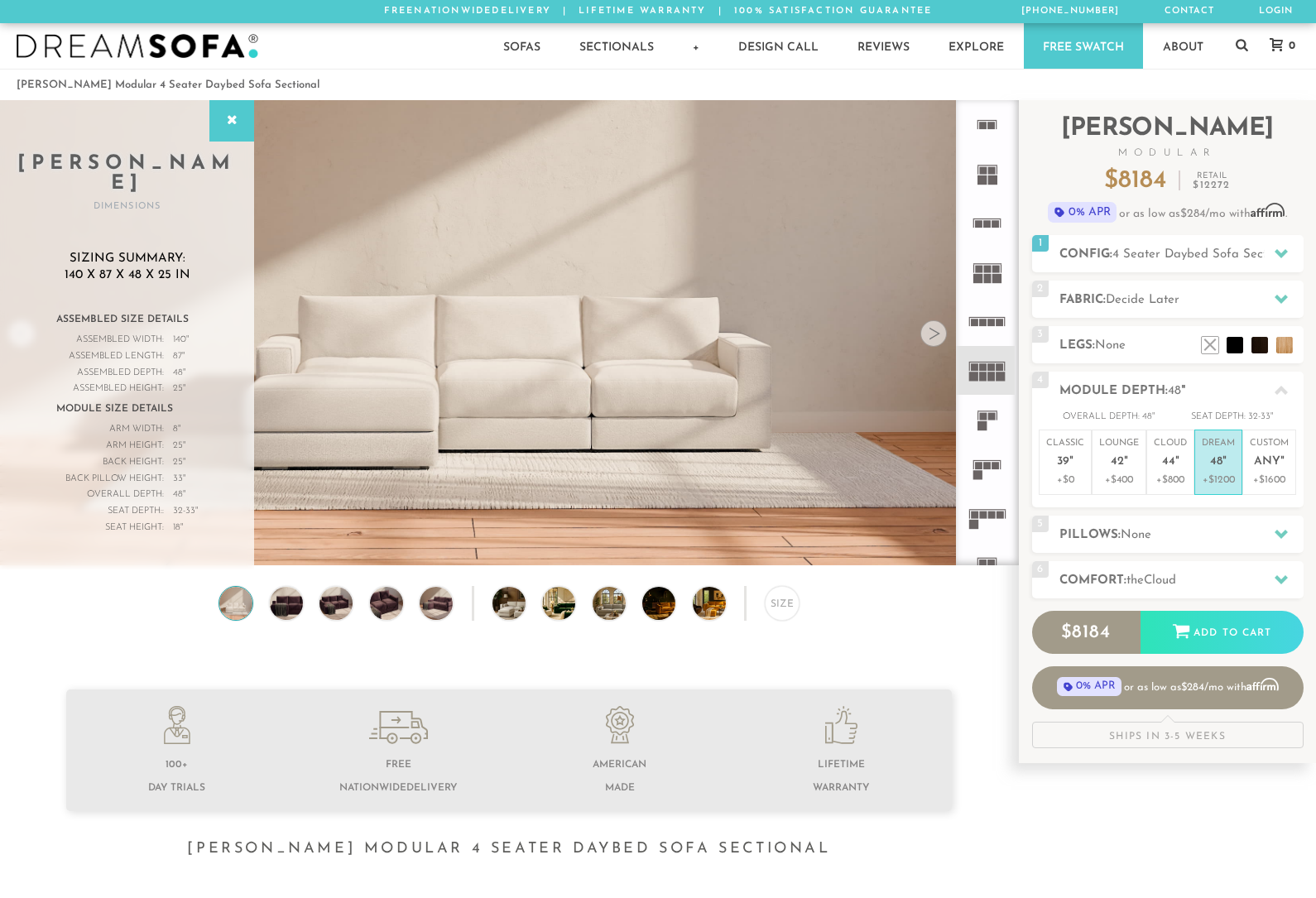
click at [1060, 465] on span "39" at bounding box center [1063, 461] width 13 height 14
click at [1076, 464] on p "Classic 39 "" at bounding box center [1065, 454] width 38 height 35
click at [983, 368] on rect at bounding box center [983, 367] width 7 height 7
click at [1001, 402] on icon at bounding box center [987, 419] width 49 height 49
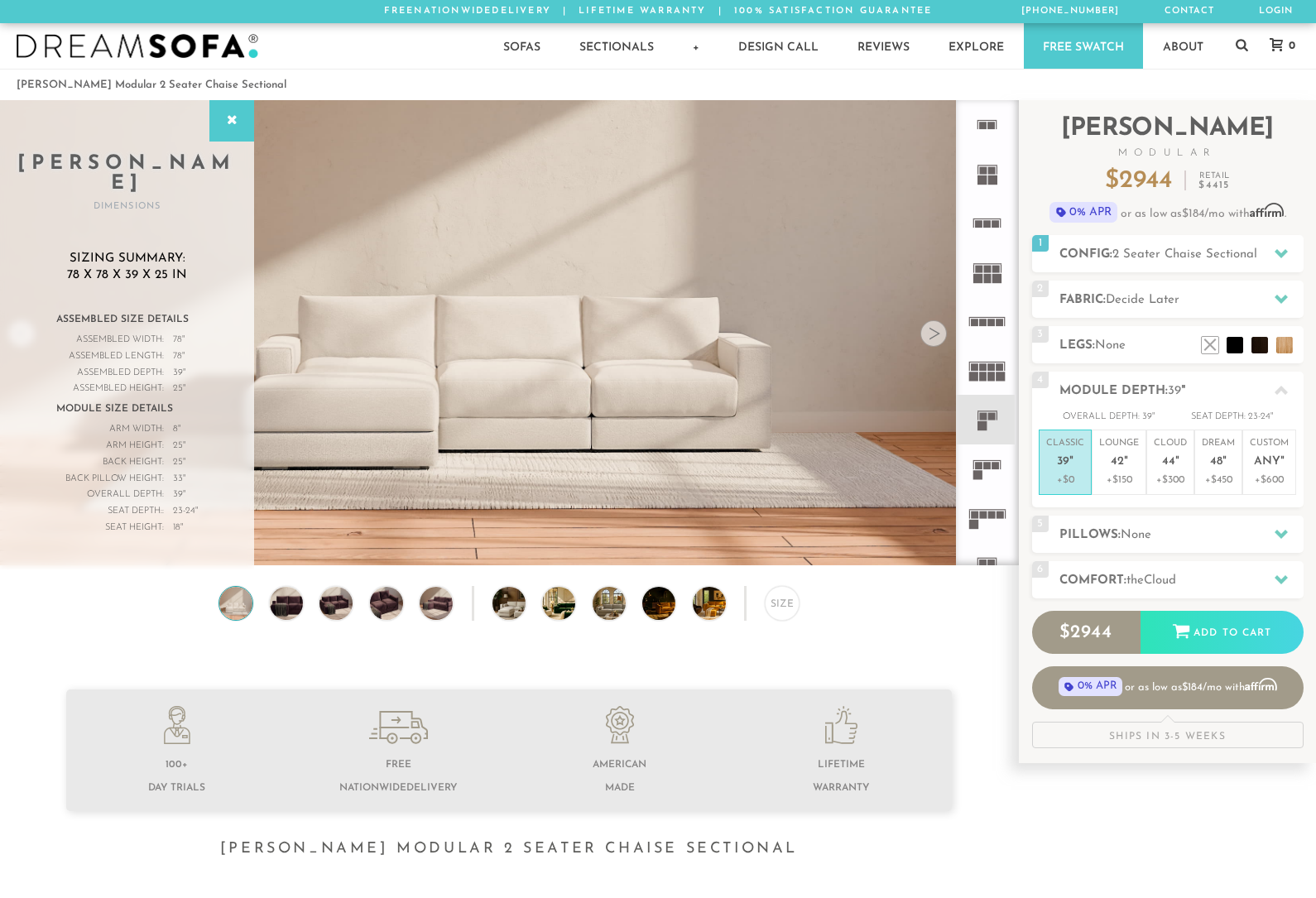
click at [975, 369] on rect at bounding box center [975, 367] width 7 height 7
click at [1122, 462] on span "42" at bounding box center [1117, 461] width 14 height 14
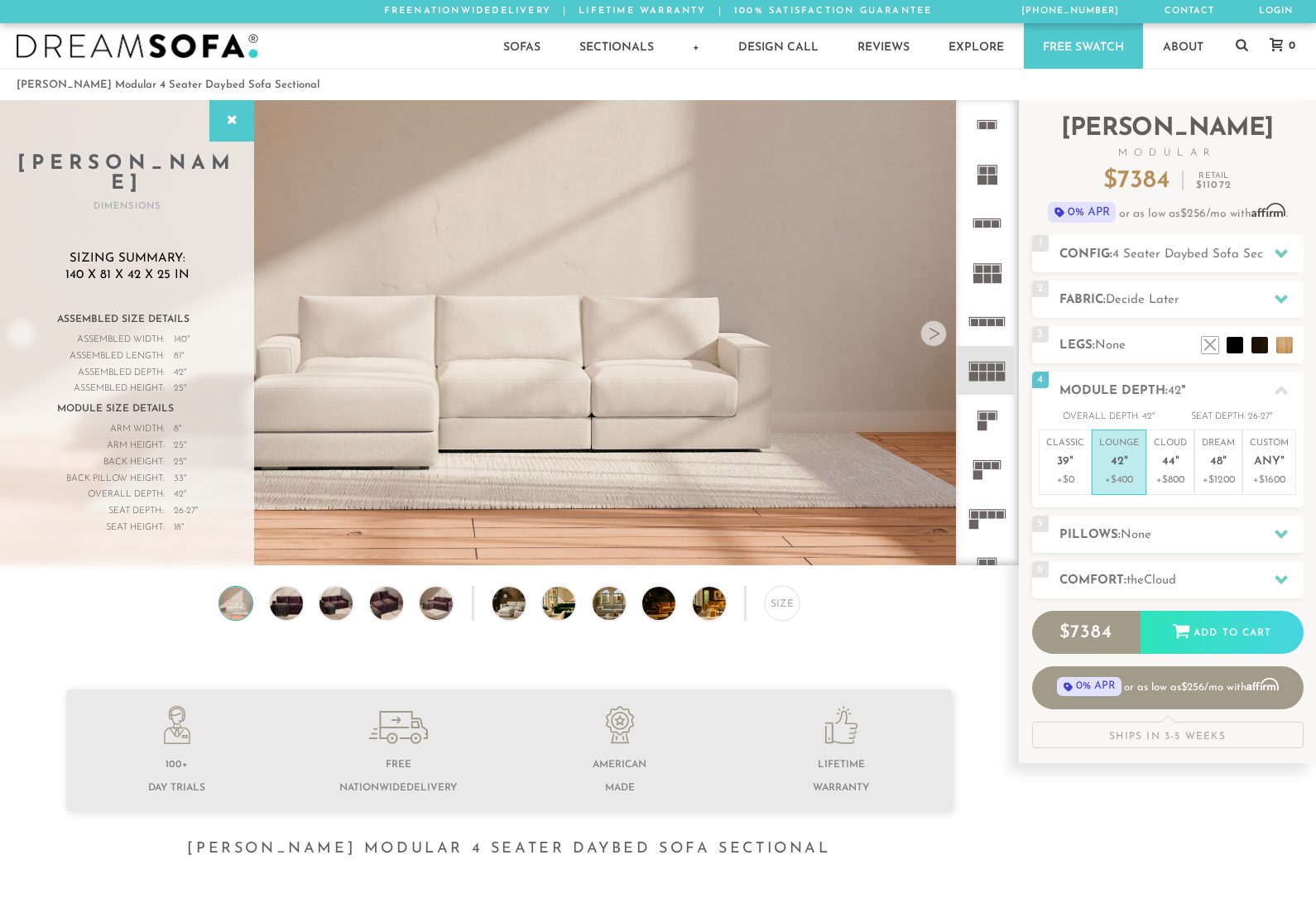
click at [1089, 464] on li "Classic 39 " +$0" at bounding box center [1064, 462] width 53 height 65
click at [994, 328] on icon at bounding box center [987, 321] width 49 height 49
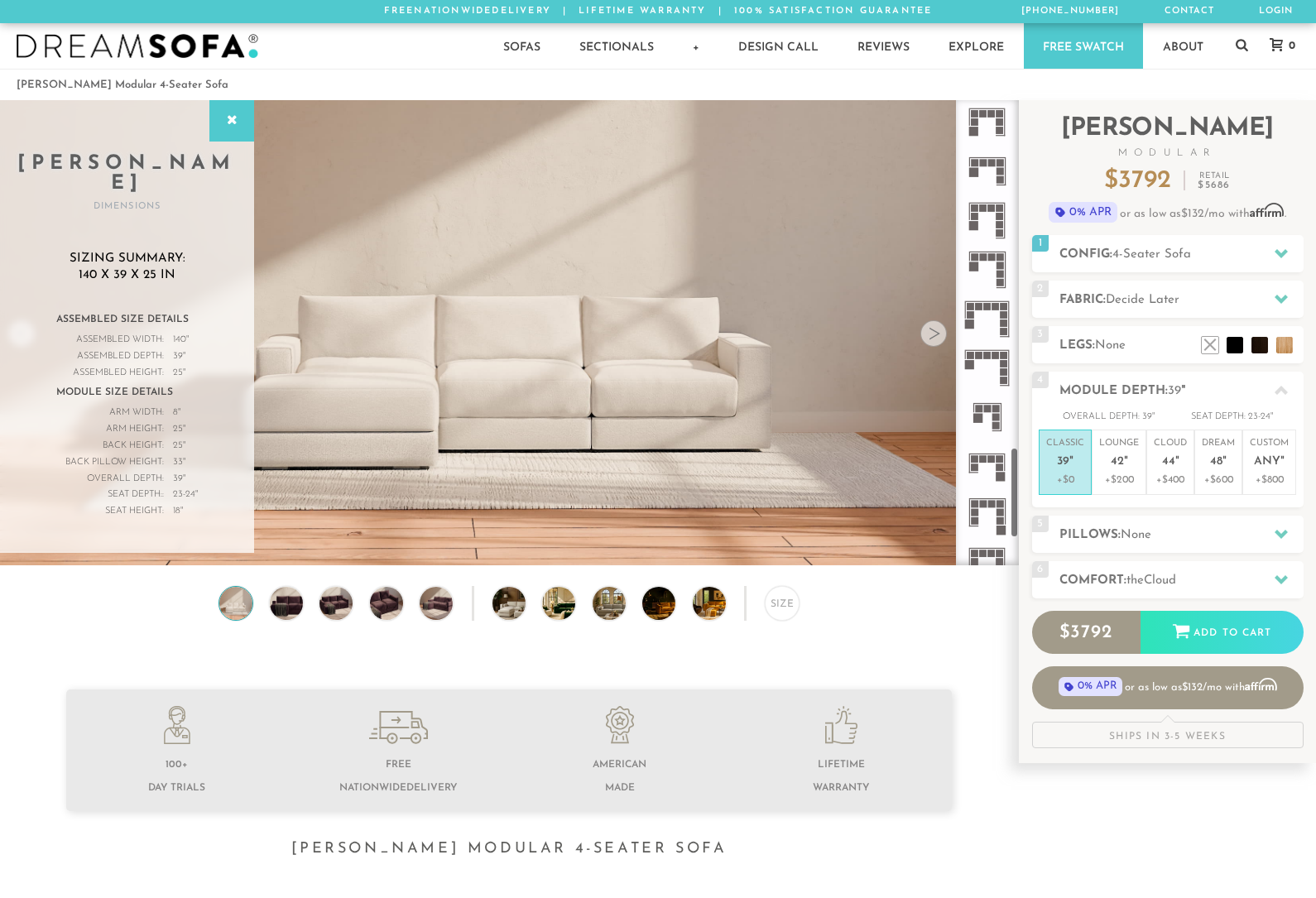
scroll to position [1673, 0]
click at [991, 454] on rect at bounding box center [987, 453] width 7 height 7
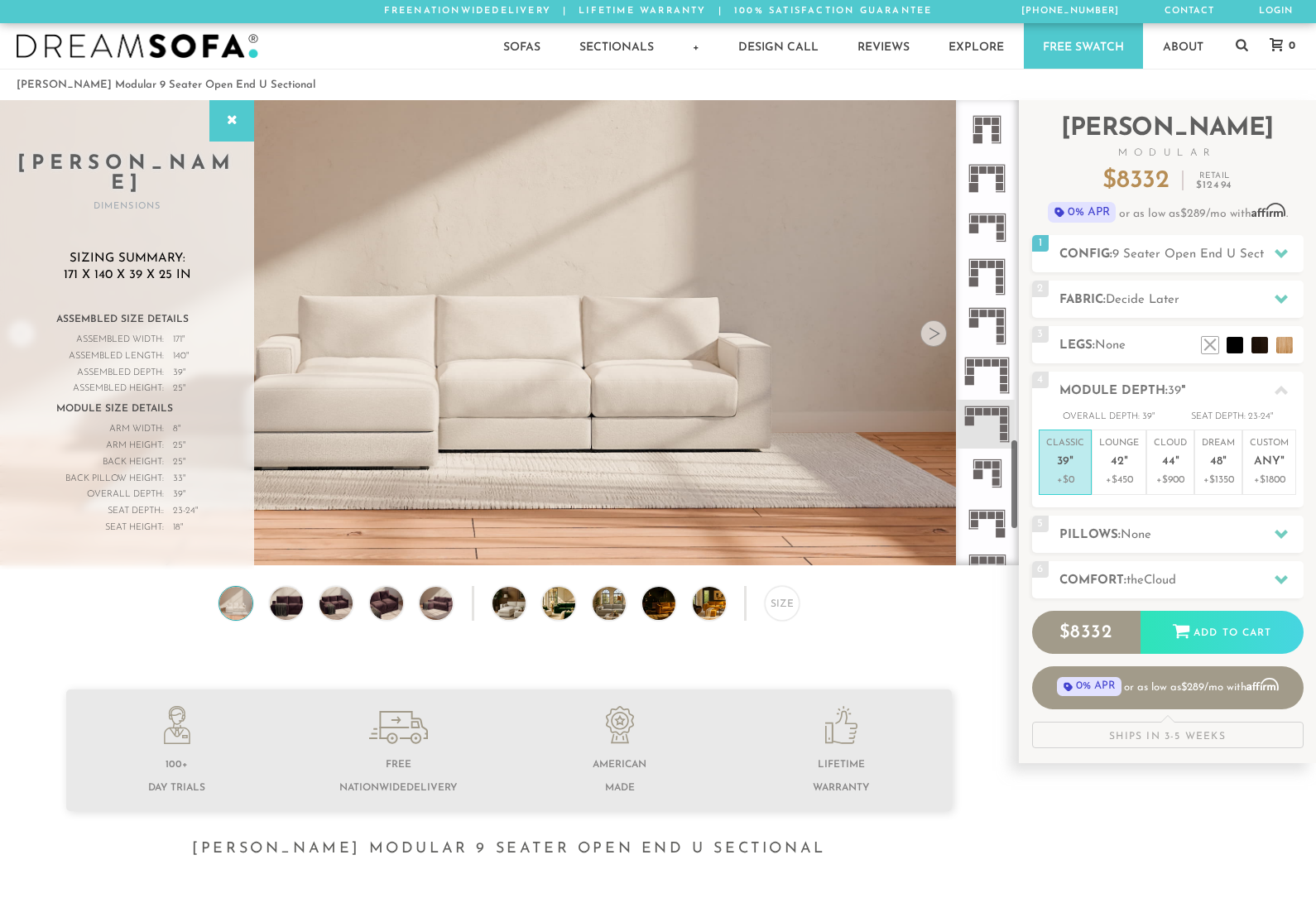
scroll to position [1712, 0]
click at [999, 390] on icon at bounding box center [987, 378] width 49 height 49
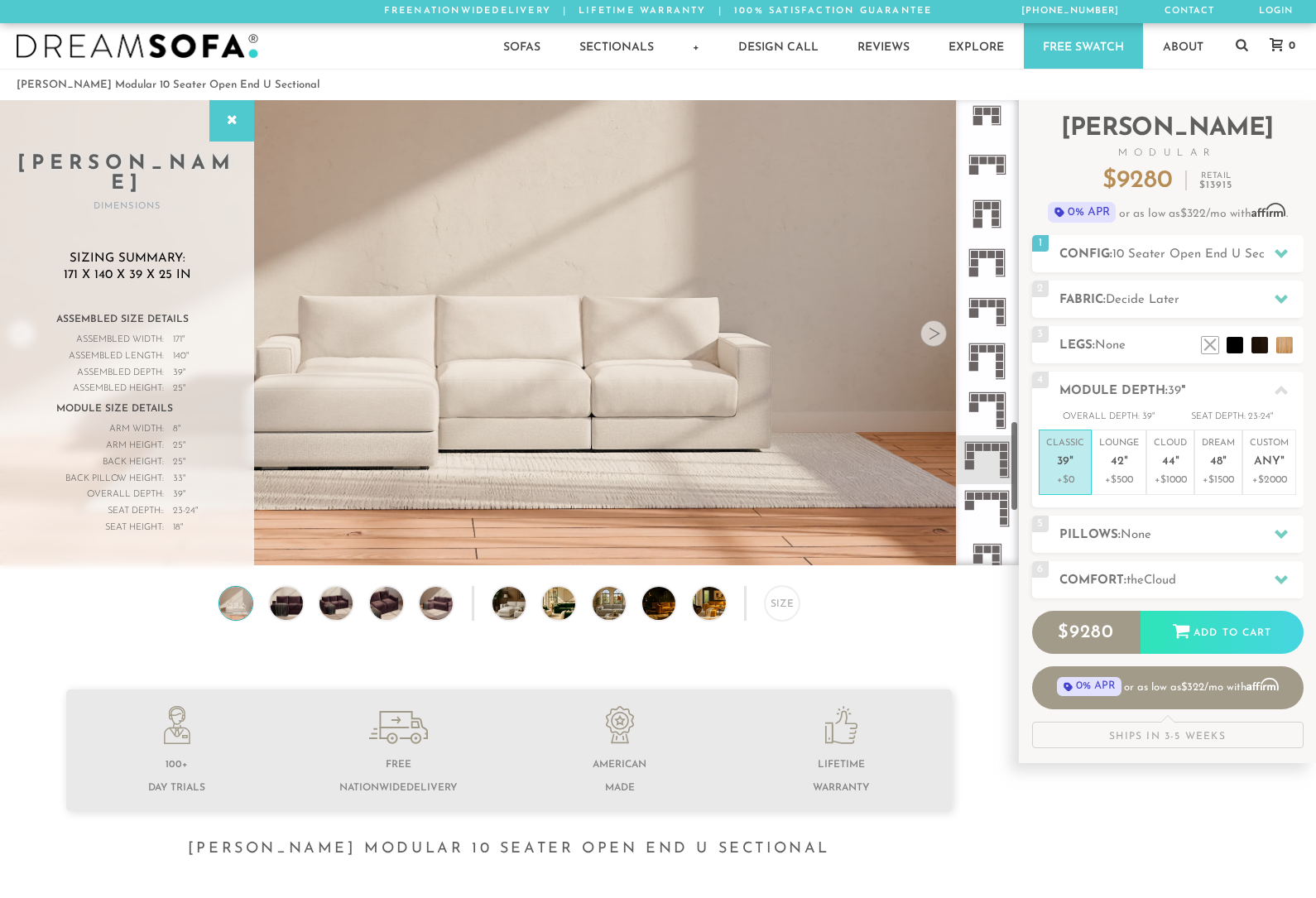
scroll to position [1623, 0]
click at [988, 422] on icon at bounding box center [987, 417] width 49 height 49
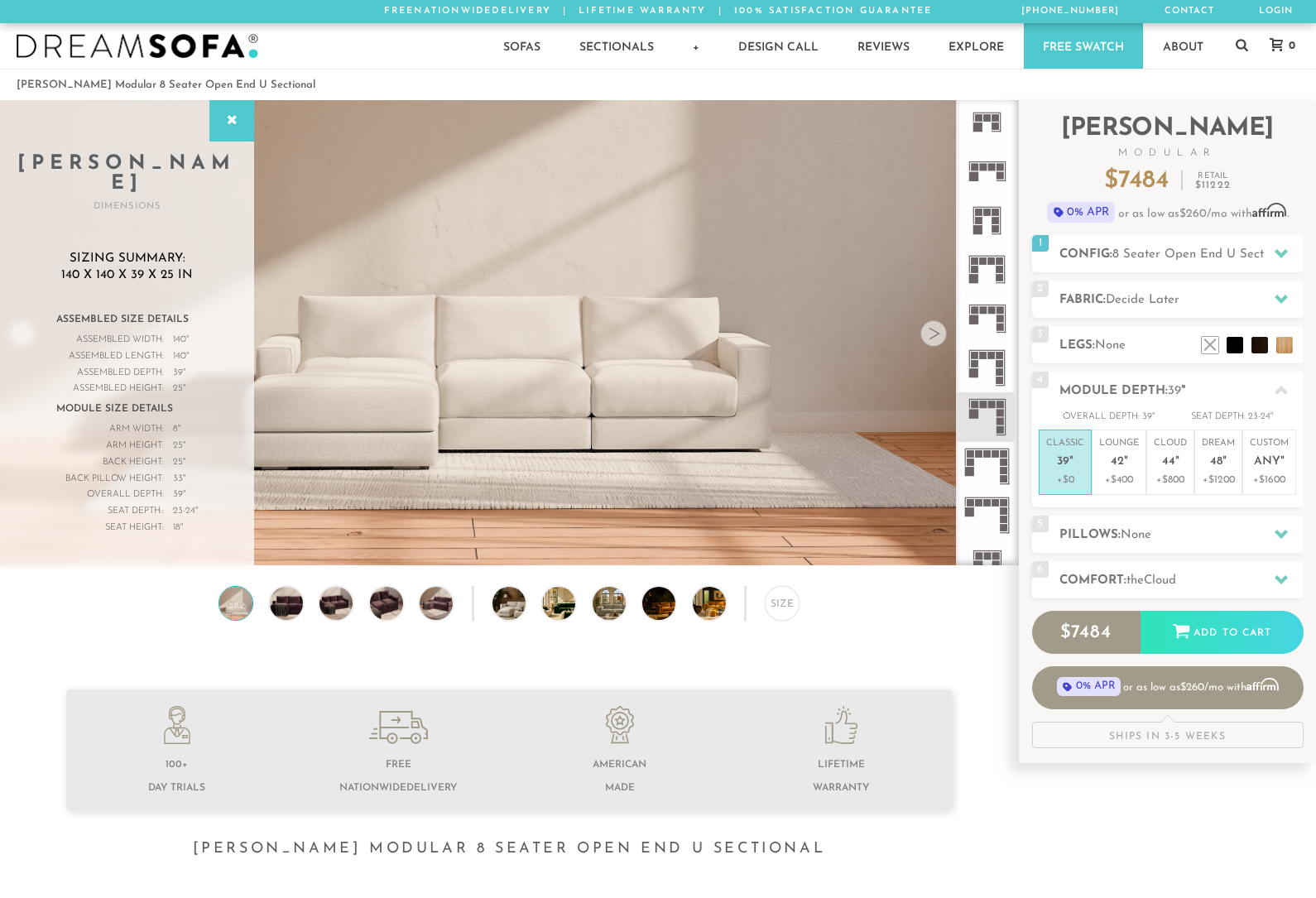
click at [985, 373] on icon at bounding box center [987, 368] width 49 height 49
